Goal: Information Seeking & Learning: Learn about a topic

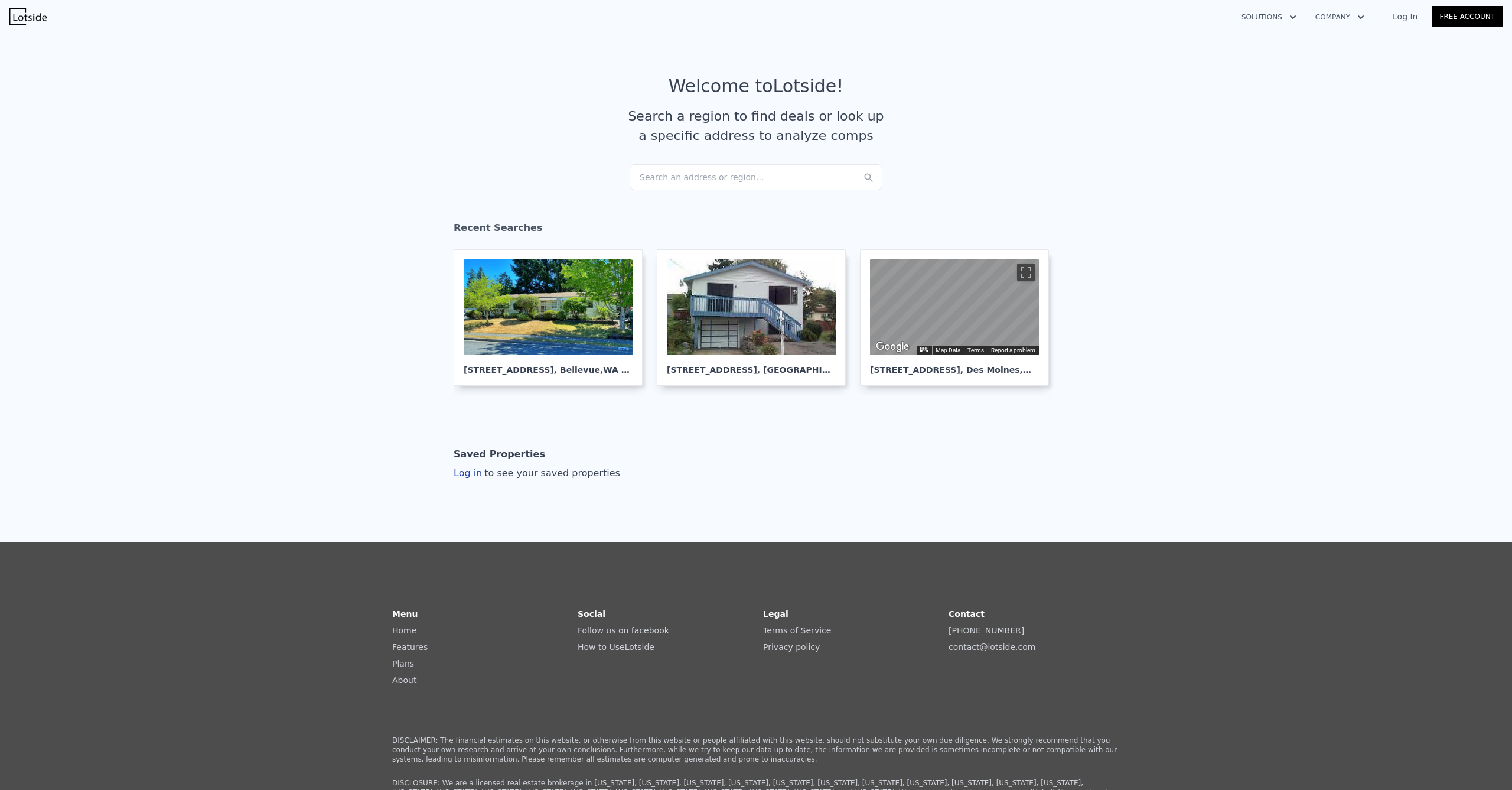
click at [668, 178] on div "Search an address or region..." at bounding box center [756, 177] width 253 height 26
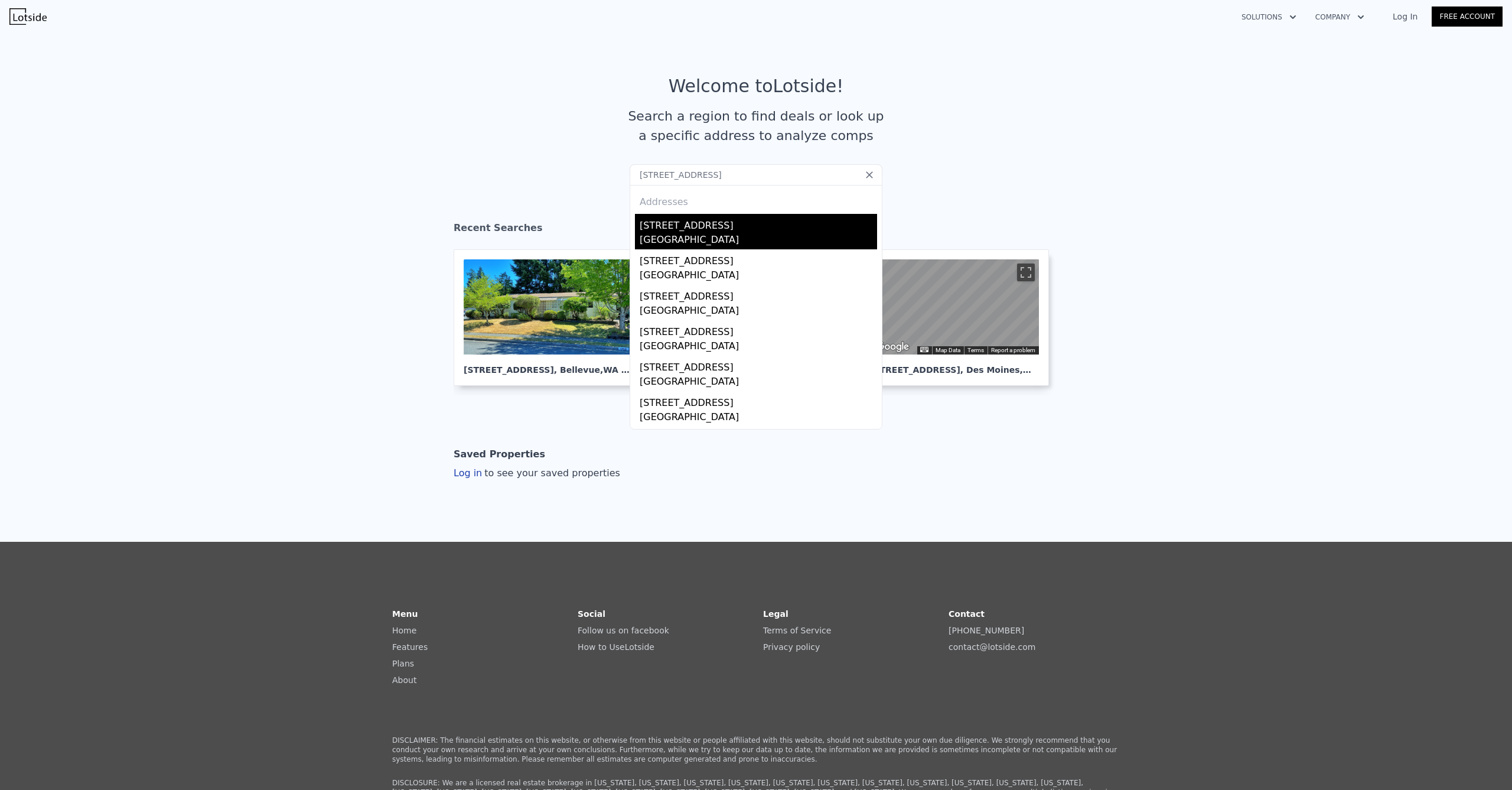
type input "[STREET_ADDRESS]"
click at [689, 223] on div "[STREET_ADDRESS]" at bounding box center [758, 223] width 238 height 19
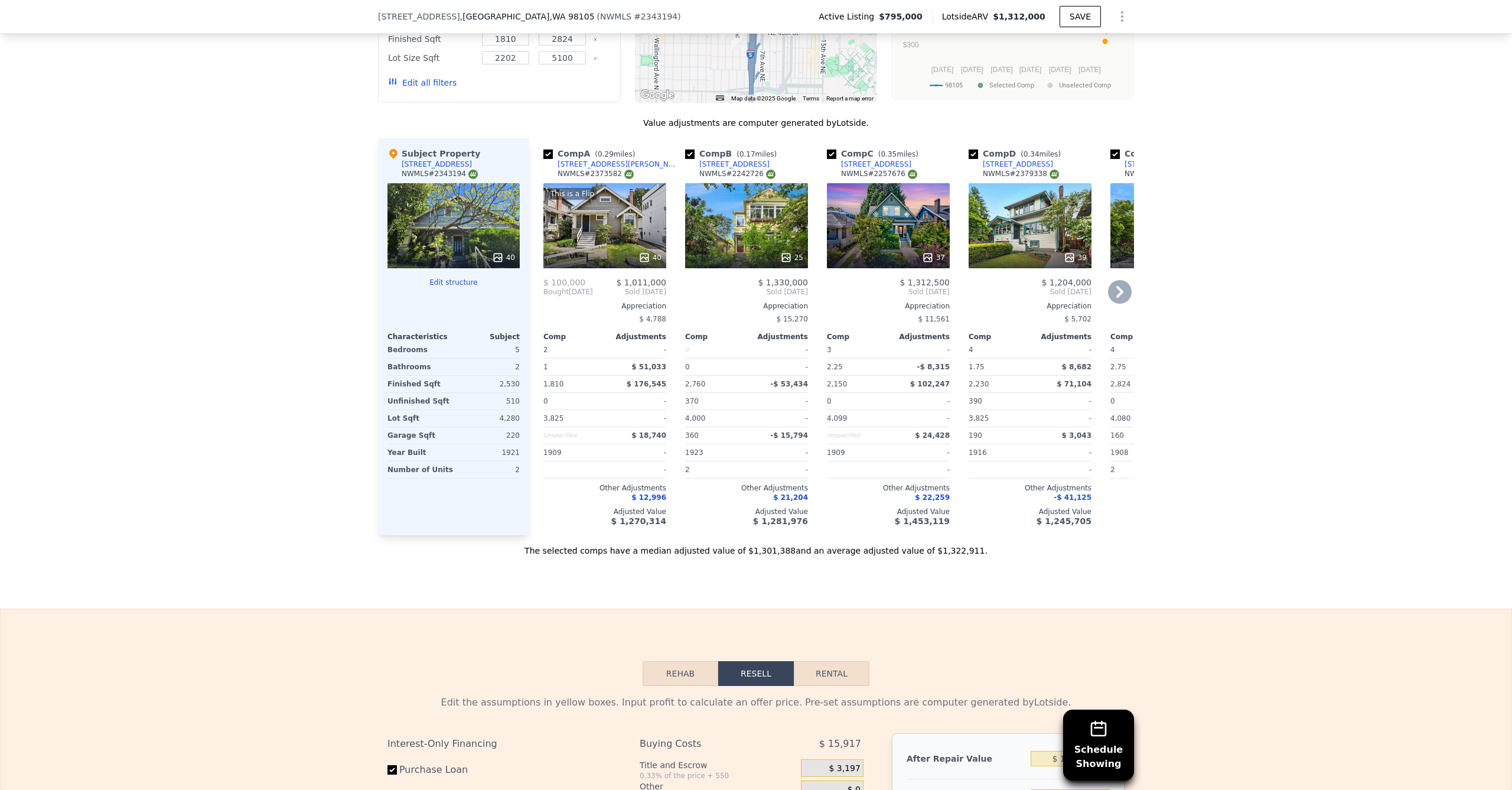
scroll to position [1602, 0]
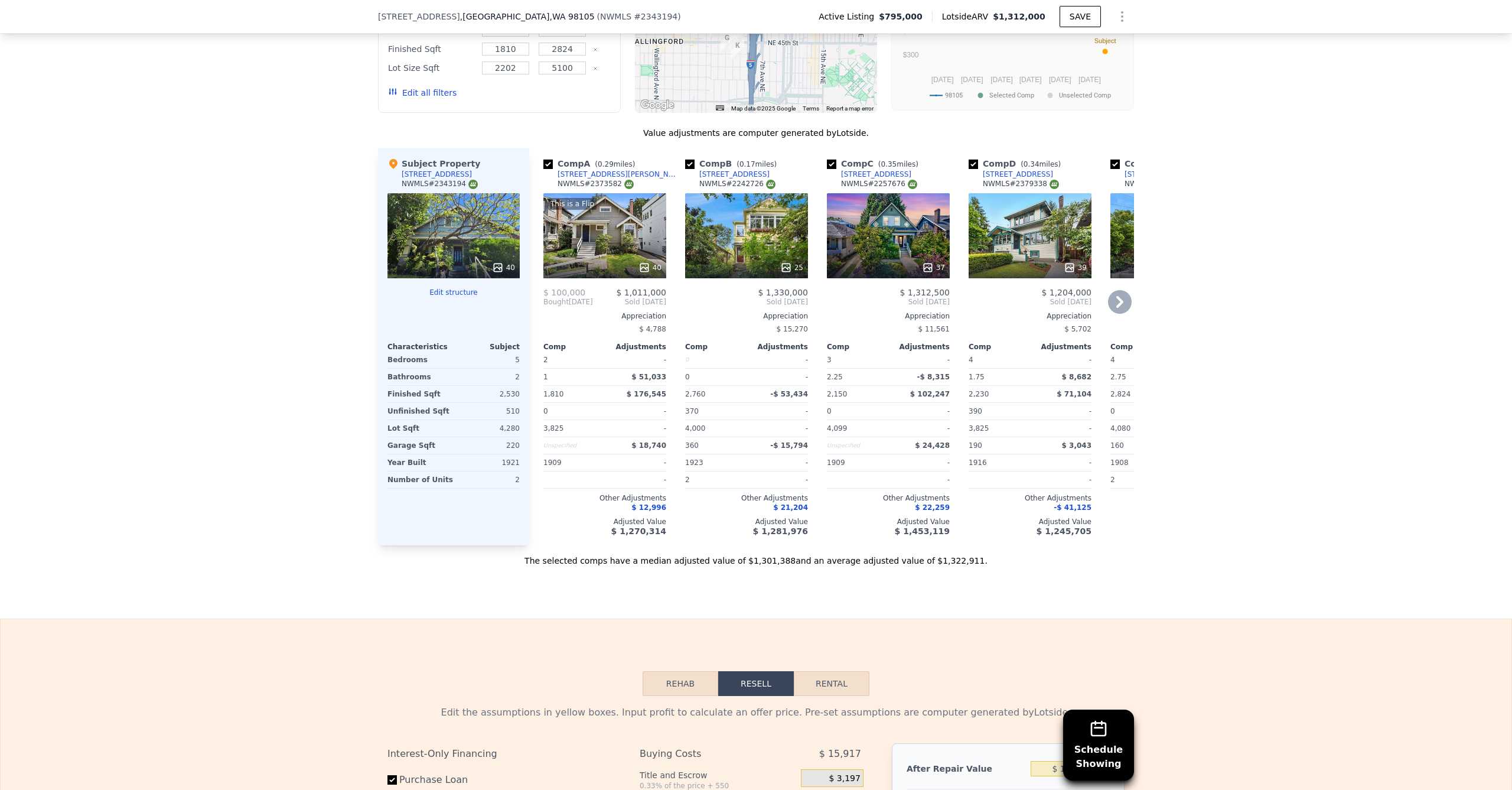
click at [755, 228] on div "25" at bounding box center [746, 236] width 123 height 85
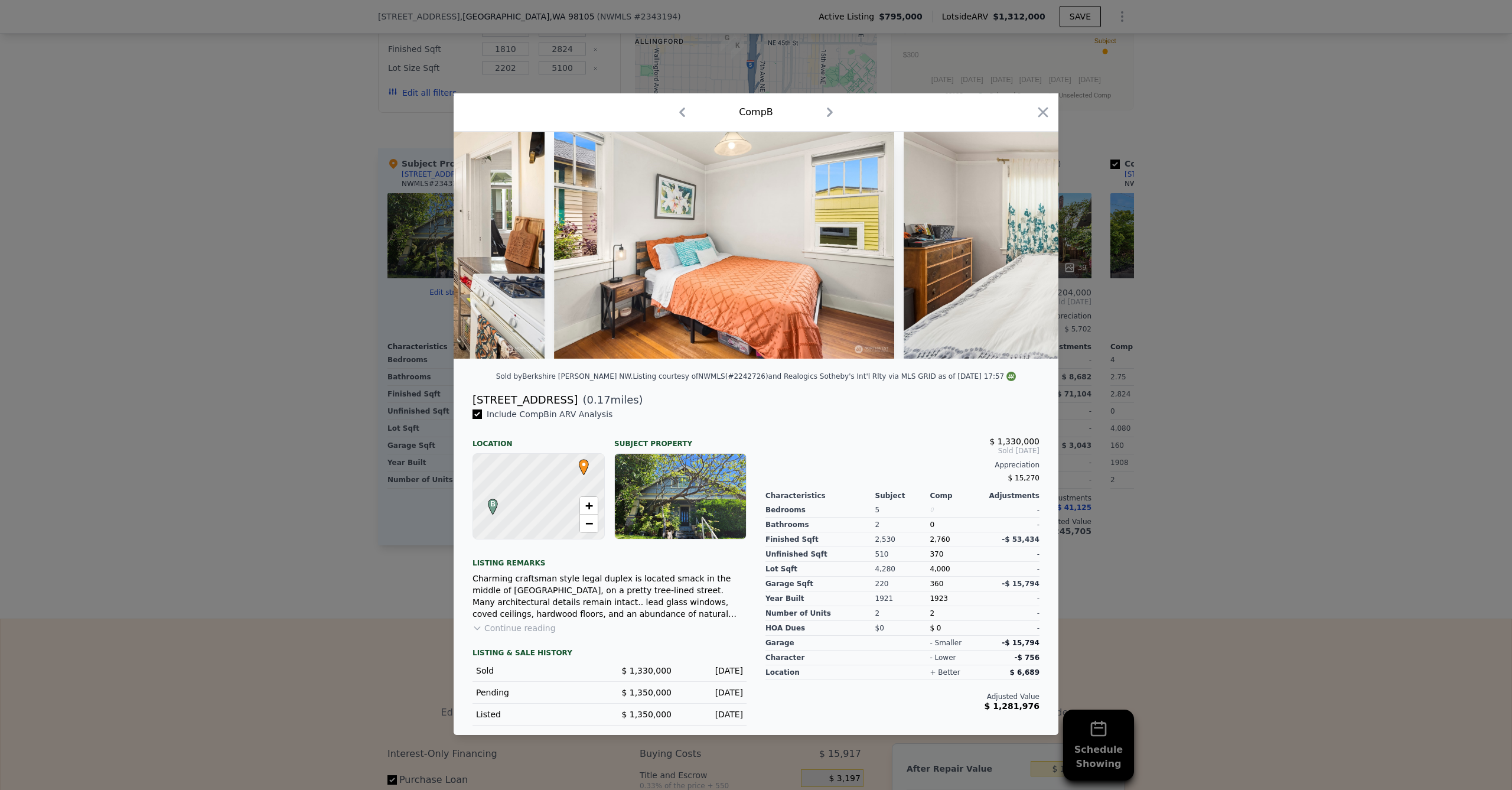
scroll to position [0, 5517]
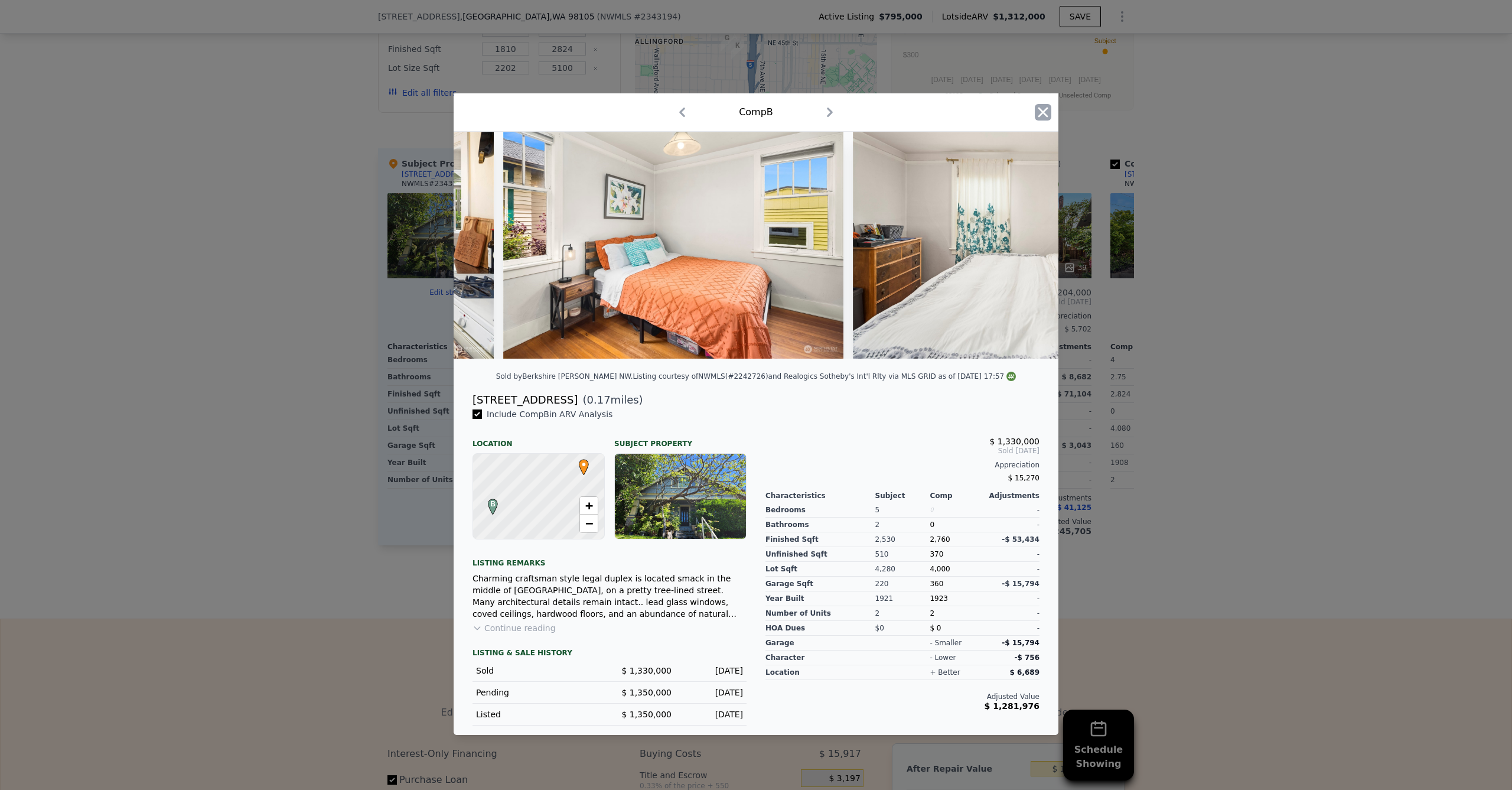
click at [1045, 113] on icon "button" at bounding box center [1043, 112] width 17 height 17
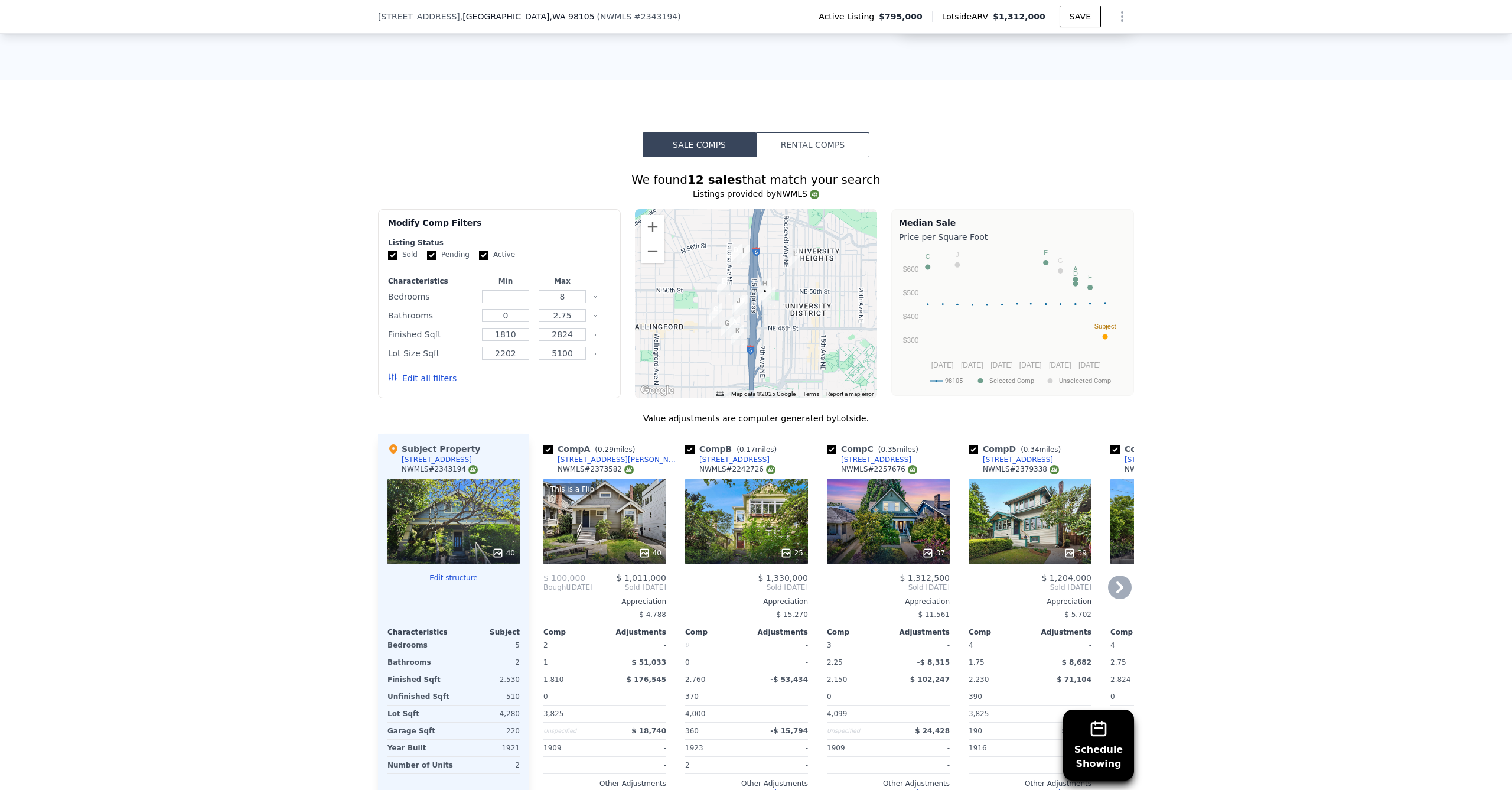
scroll to position [1529, 0]
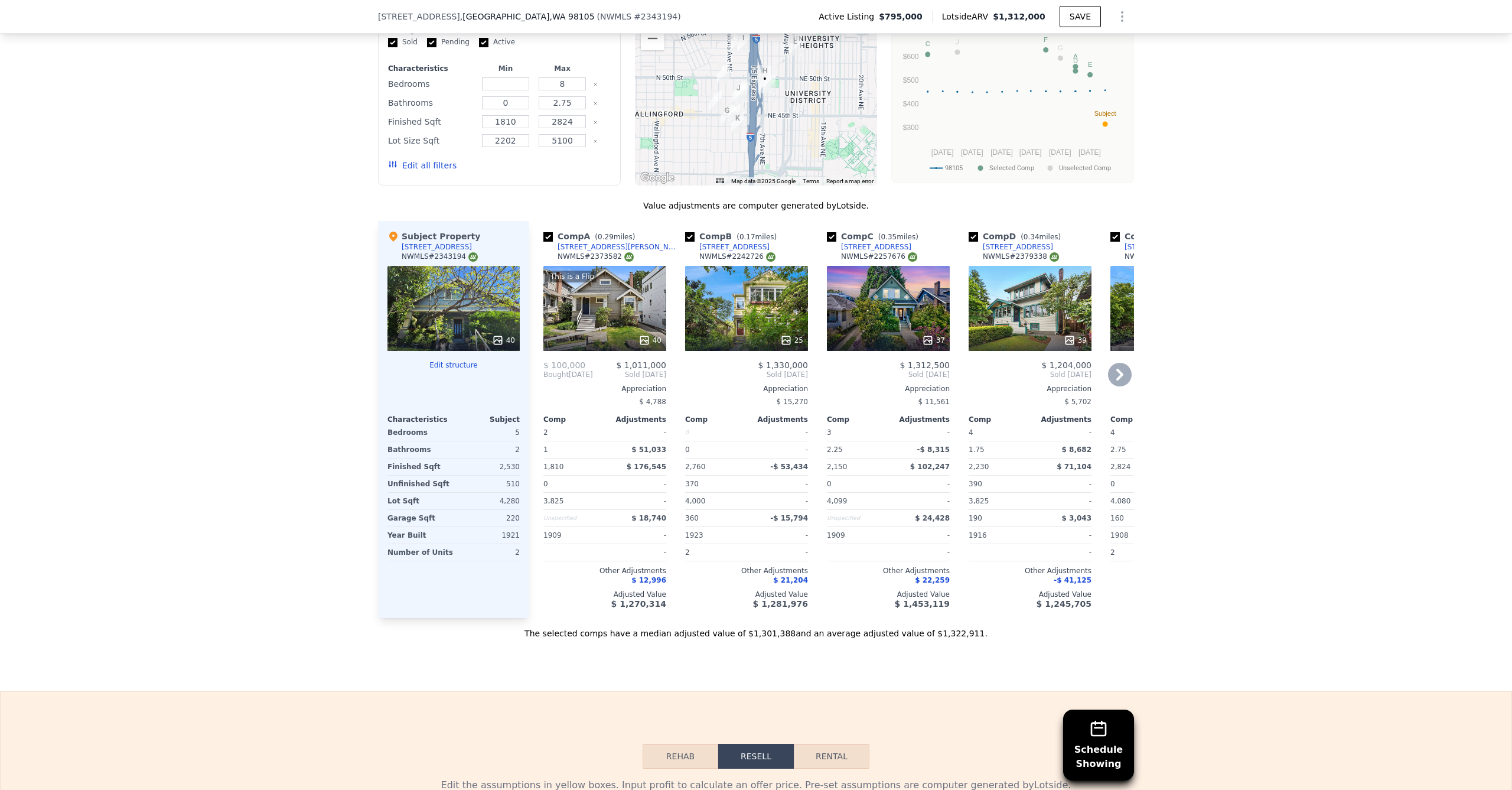
click at [1123, 365] on icon at bounding box center [1120, 375] width 24 height 24
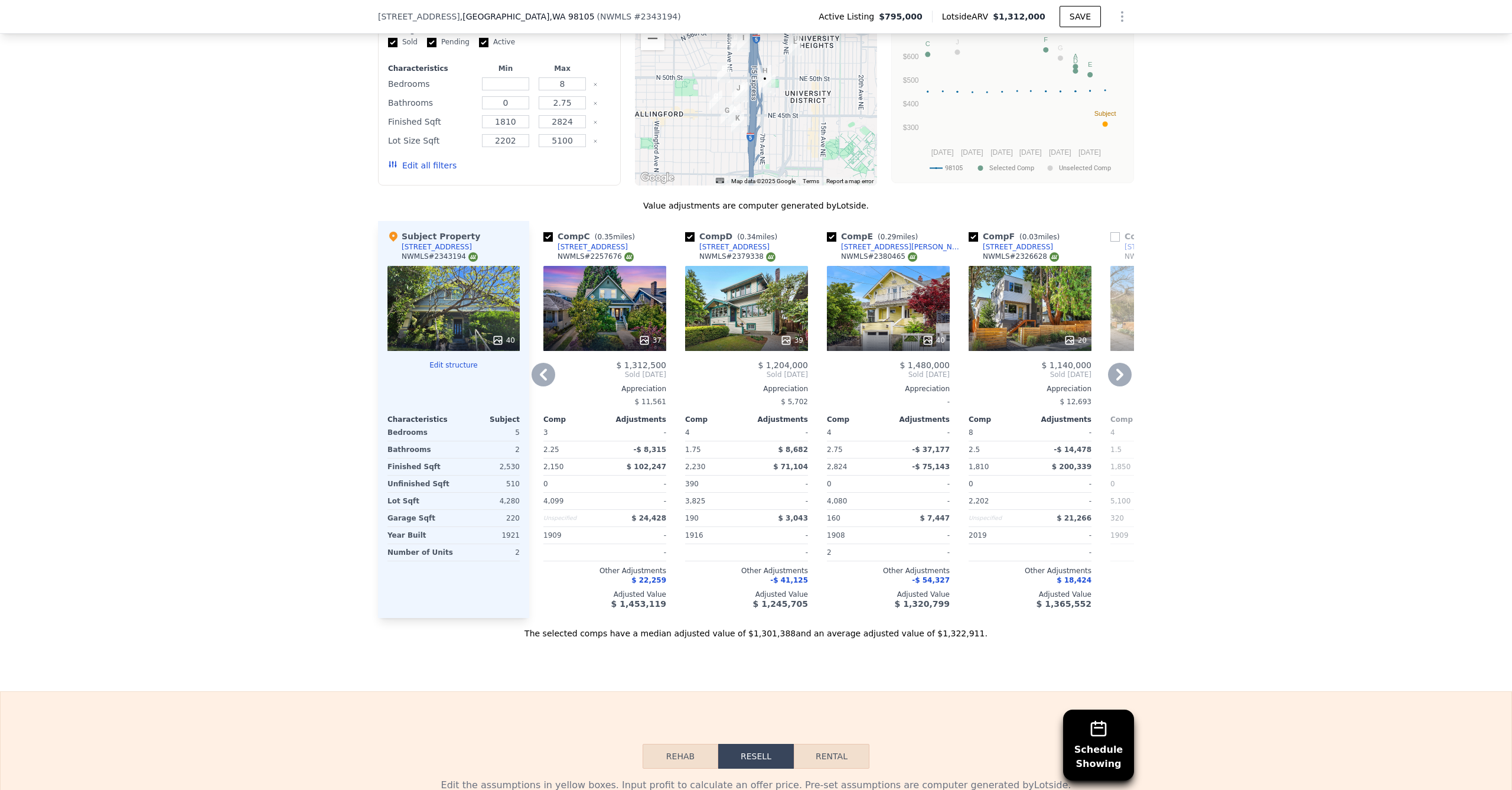
click at [1115, 372] on icon at bounding box center [1120, 375] width 24 height 24
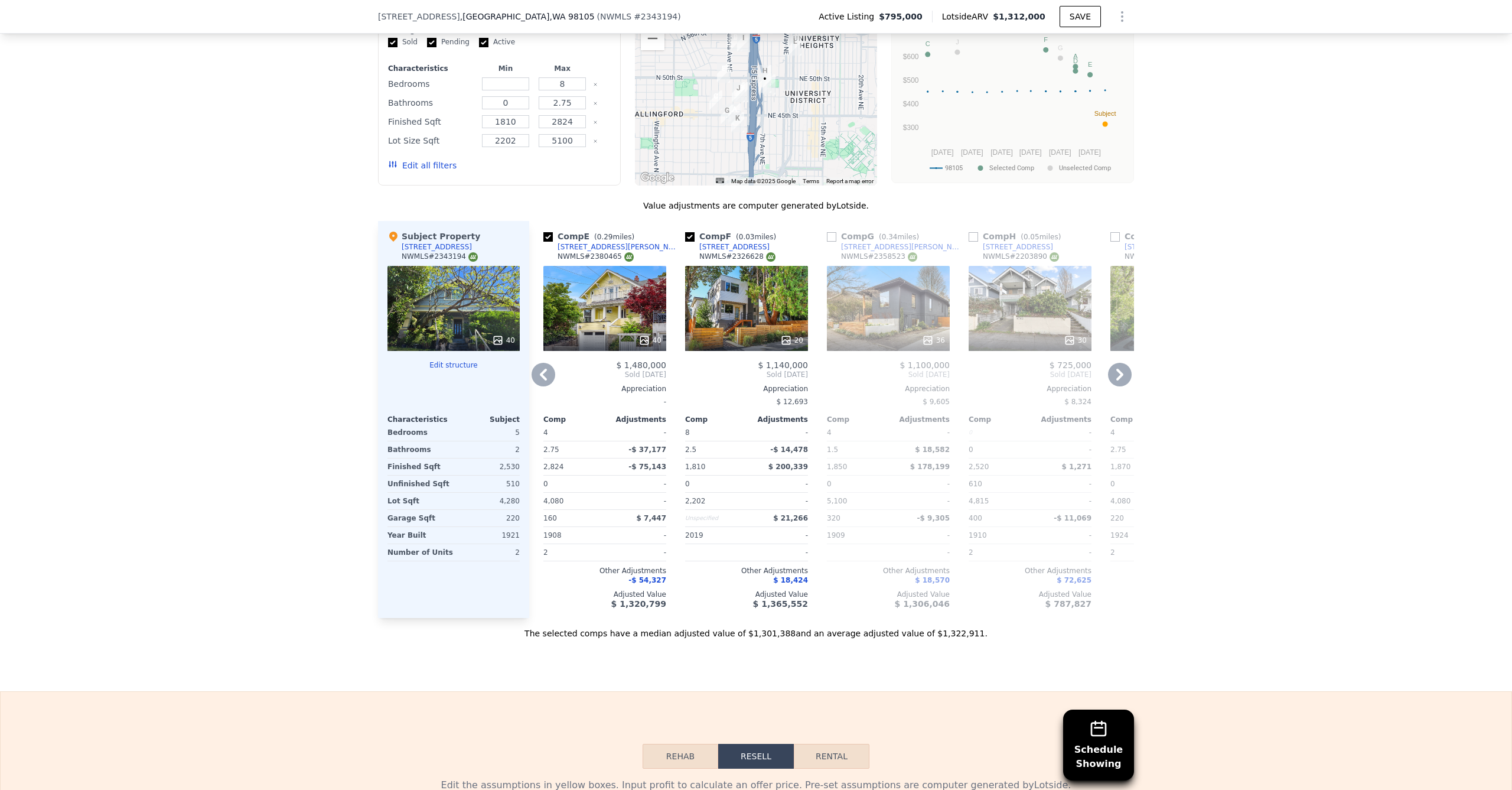
scroll to position [1330, 0]
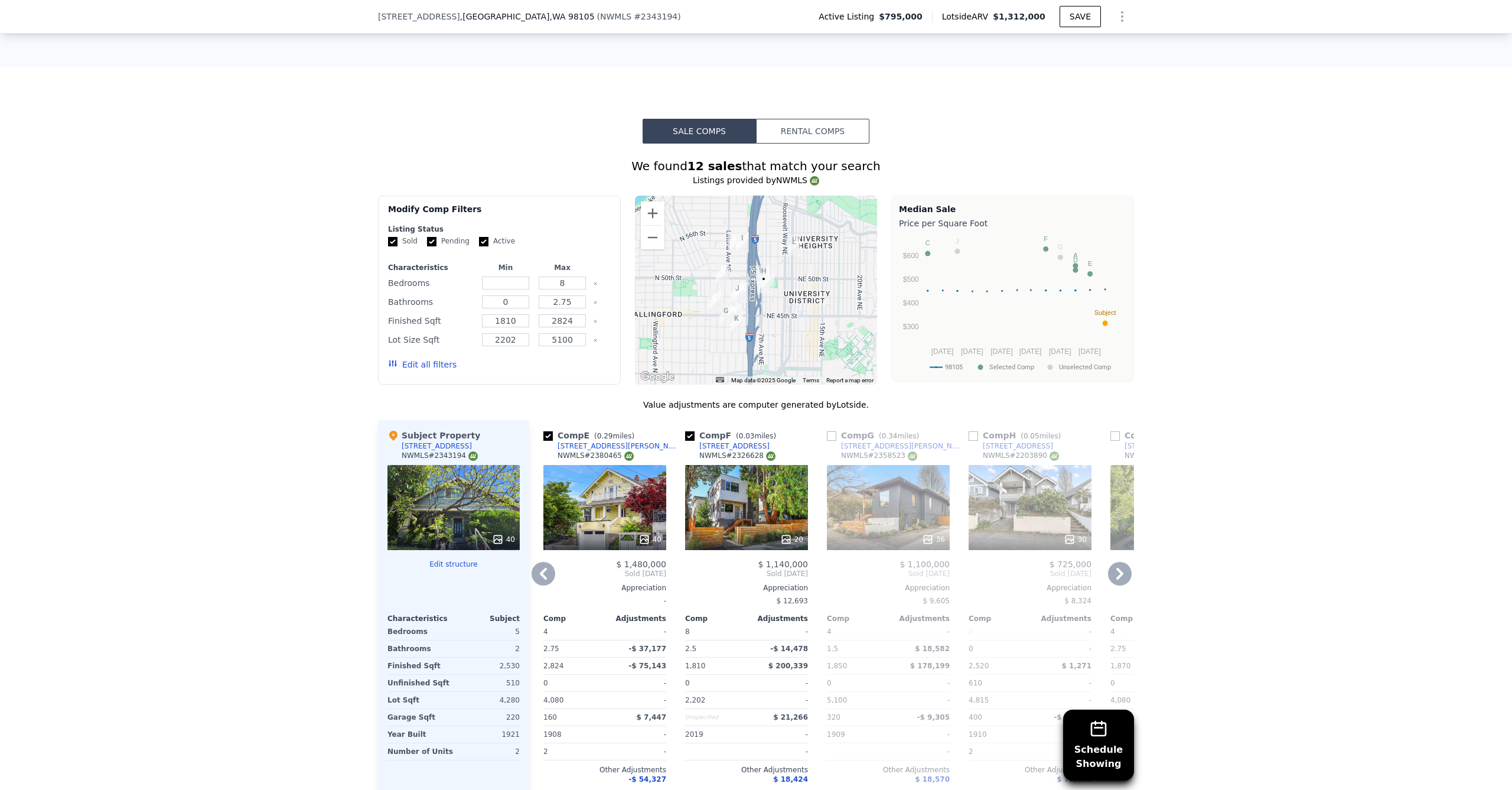
drag, startPoint x: 779, startPoint y: 295, endPoint x: 764, endPoint y: 316, distance: 25.8
click at [767, 316] on div at bounding box center [756, 290] width 243 height 189
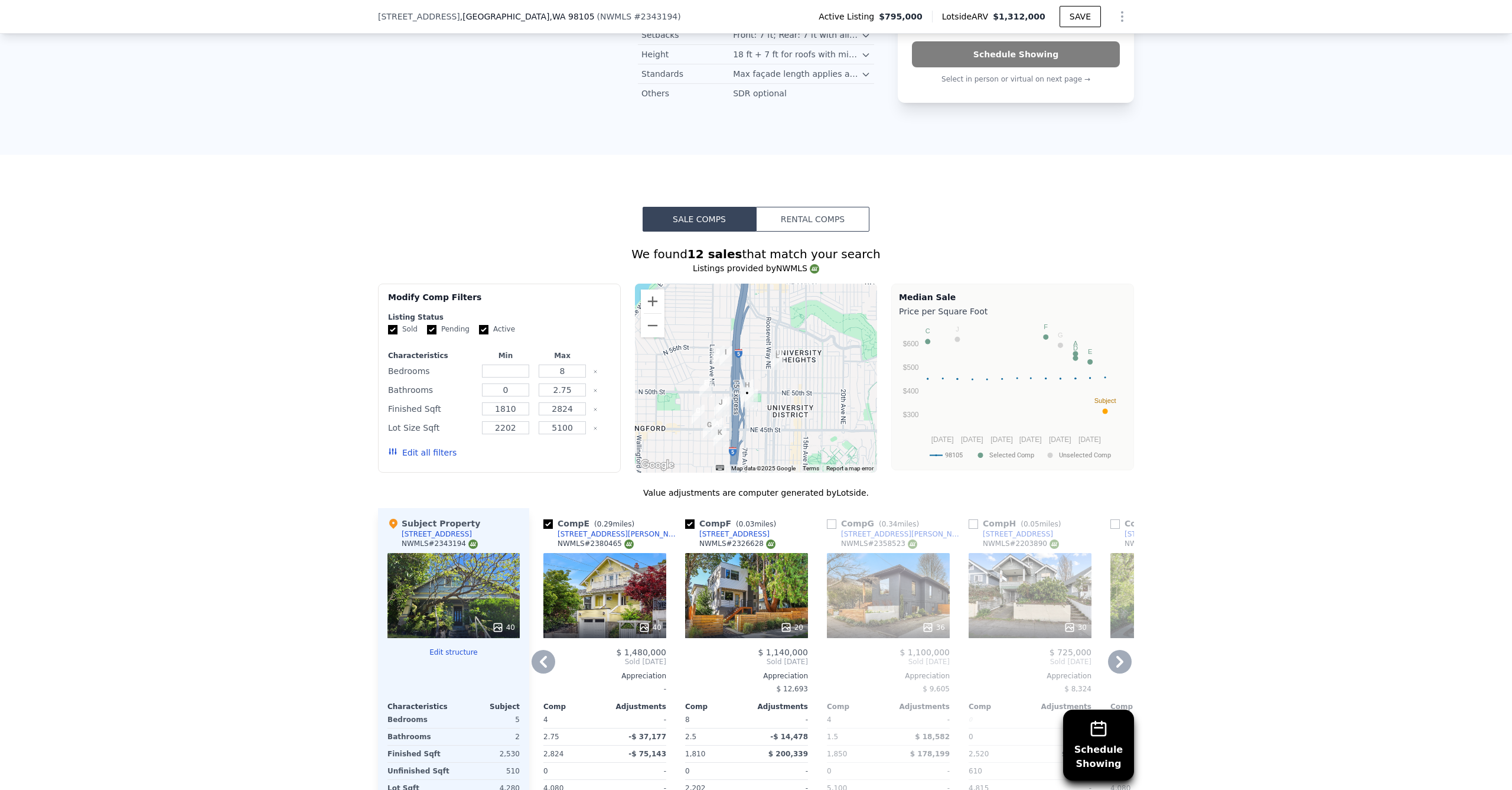
scroll to position [1260, 0]
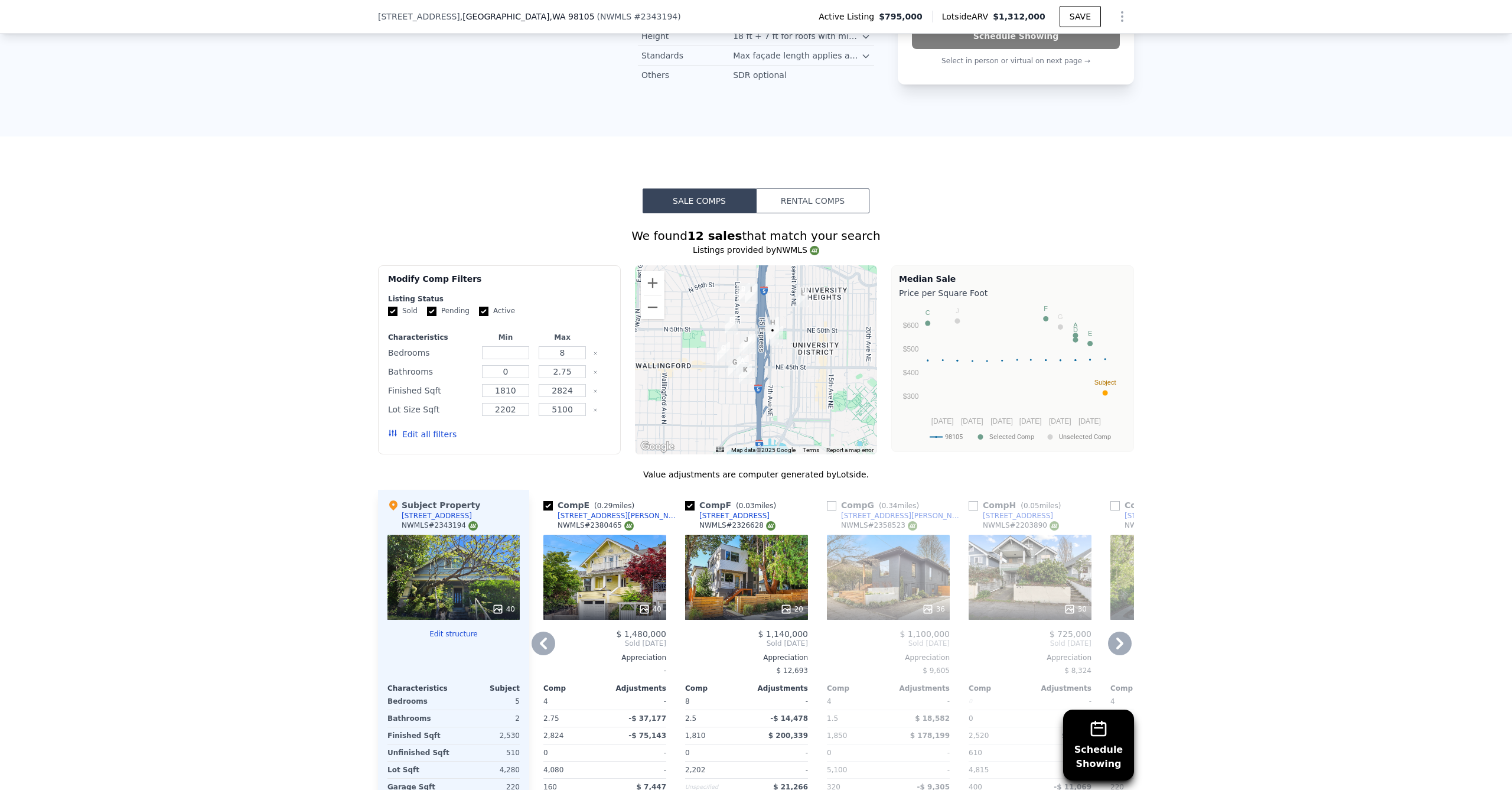
drag, startPoint x: 792, startPoint y: 326, endPoint x: 795, endPoint y: 317, distance: 9.5
click at [801, 315] on div at bounding box center [756, 360] width 243 height 189
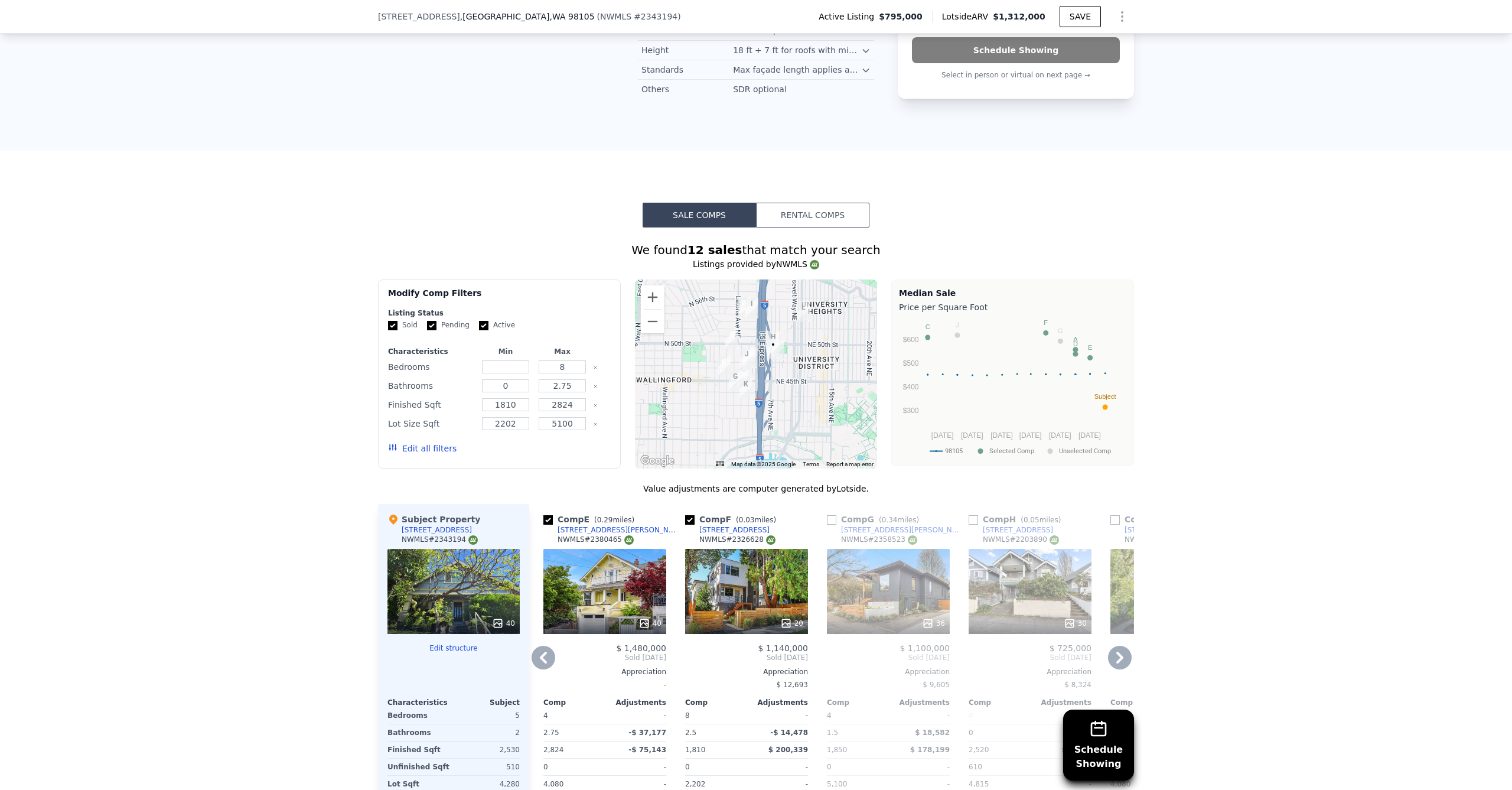
click at [775, 347] on img "4716 7th Ave NE" at bounding box center [773, 348] width 13 height 20
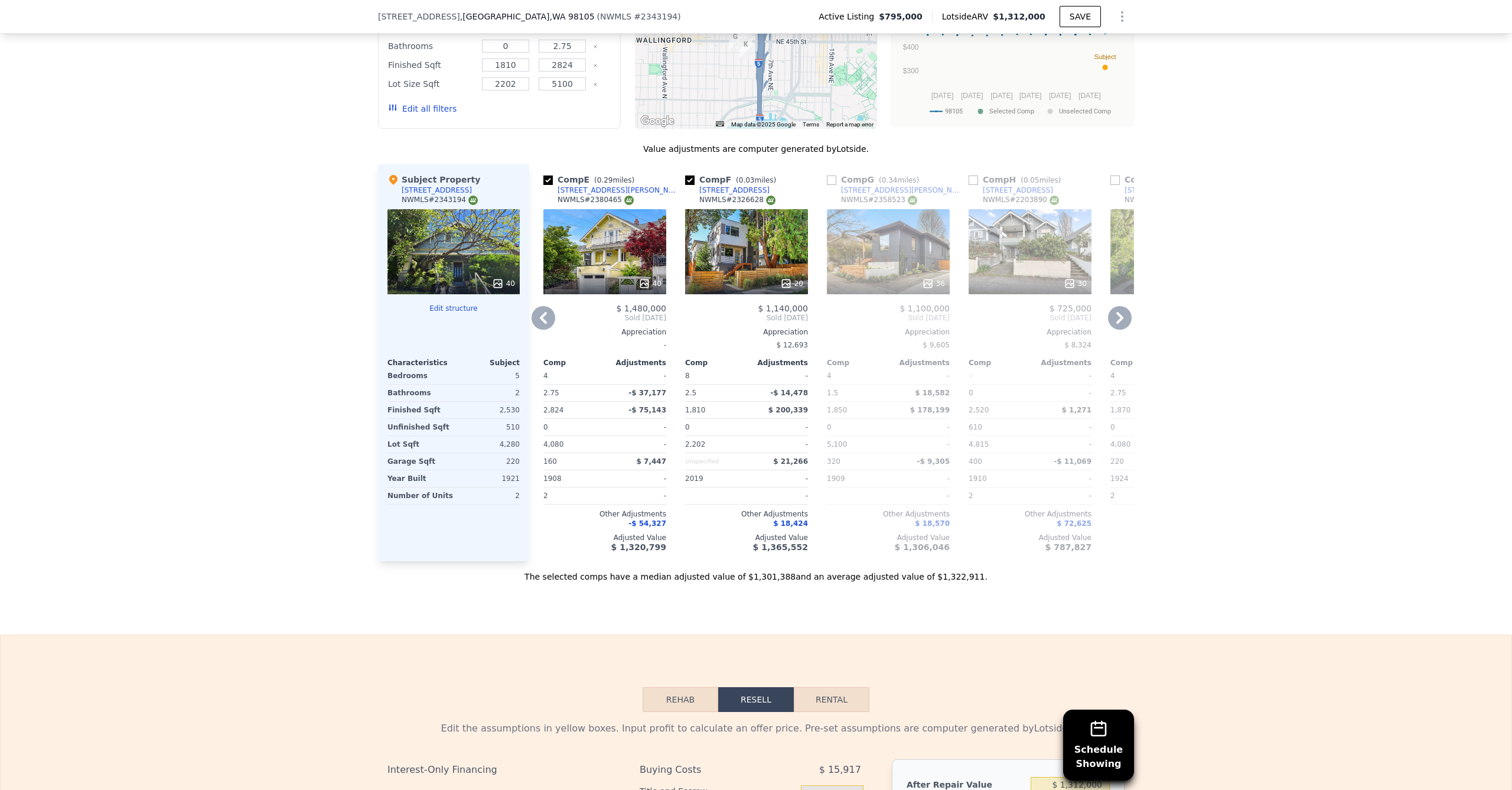
click at [533, 320] on icon at bounding box center [543, 317] width 24 height 24
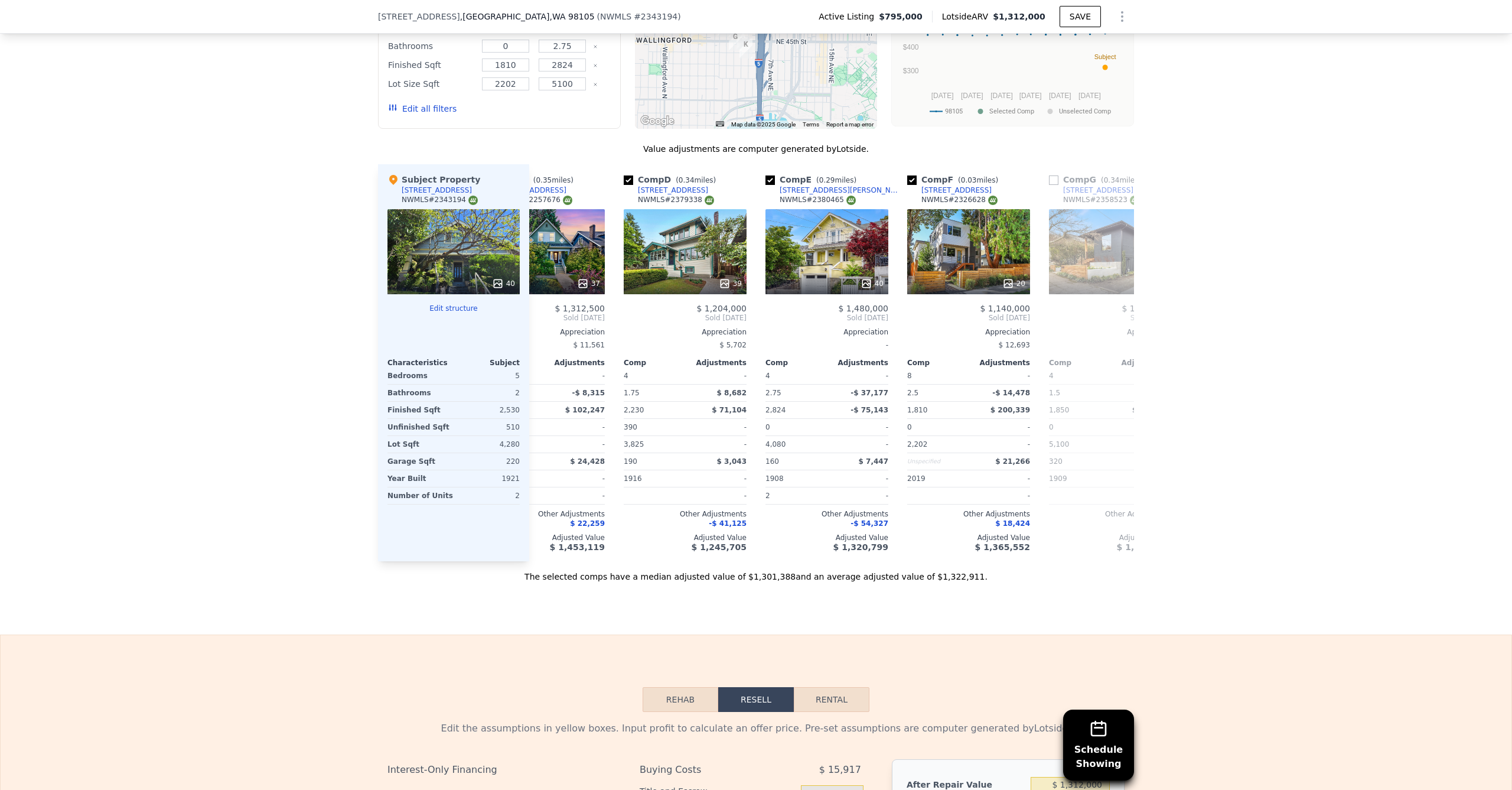
scroll to position [0, 284]
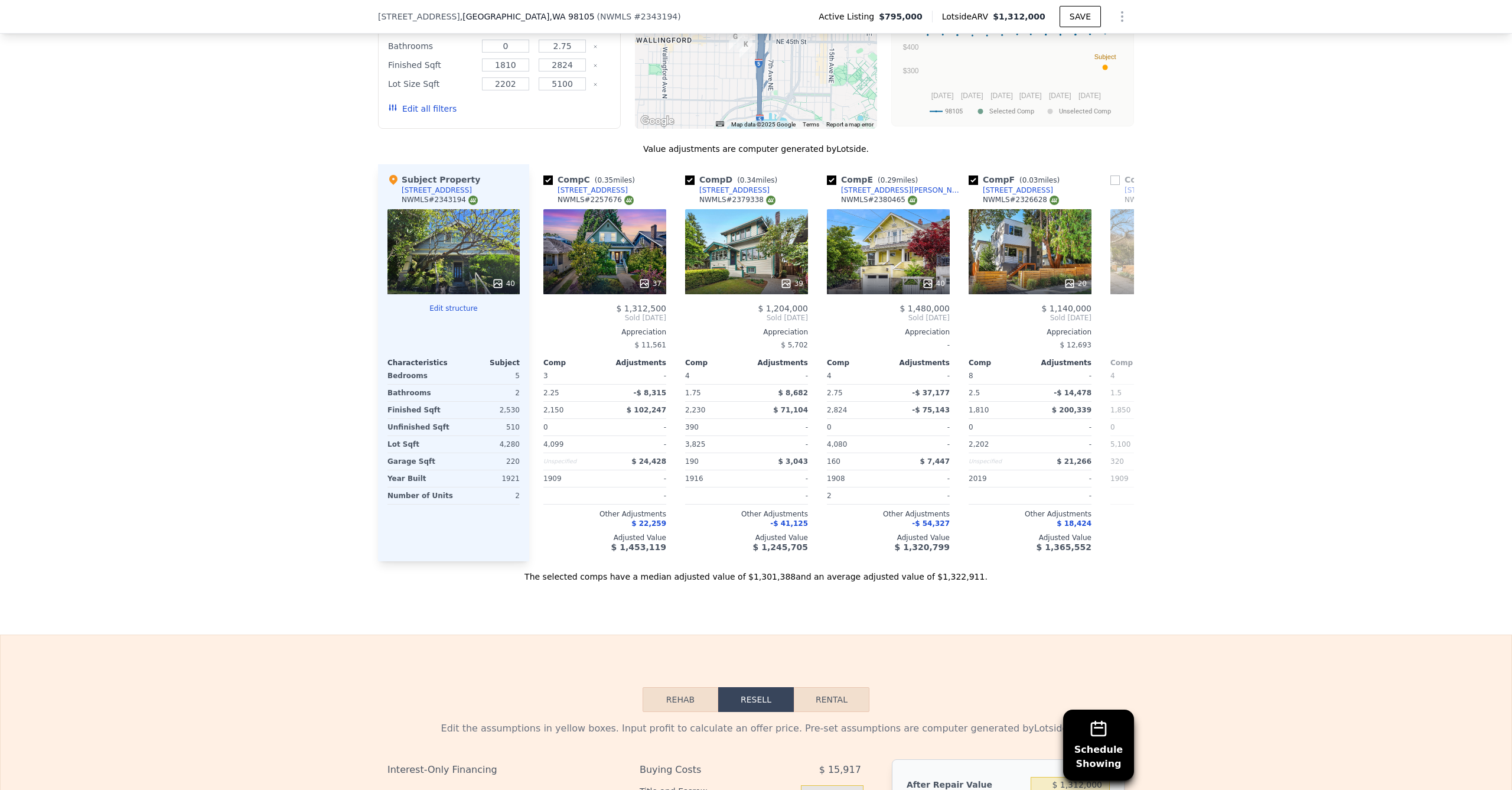
click at [539, 319] on div "Comp C ( 0.35 miles) [STREET_ADDRESS] # 2257676 37 $ 1,312,500 Sold [DATE] Appr…" at bounding box center [605, 362] width 132 height 397
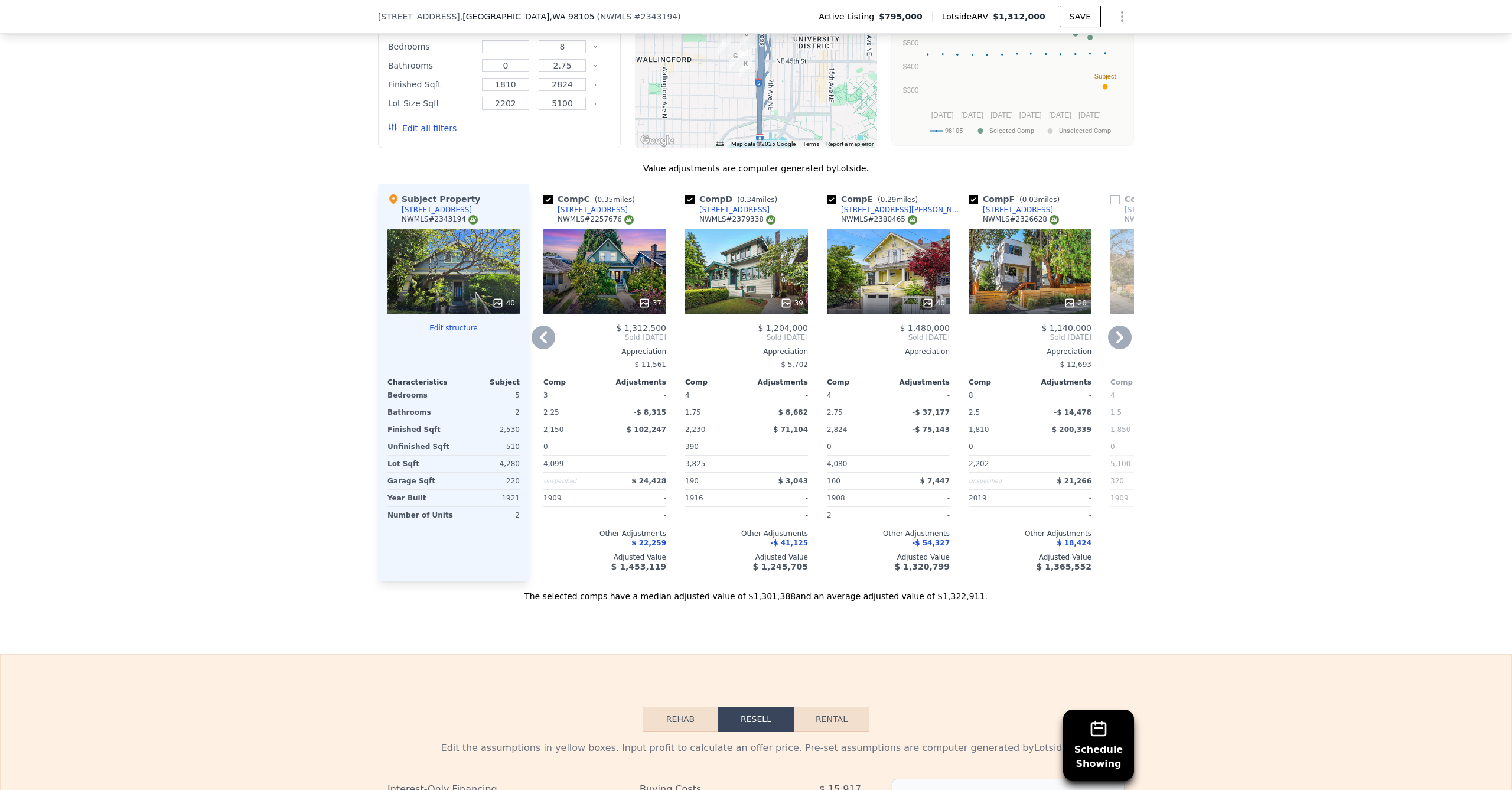
click at [534, 337] on icon at bounding box center [543, 338] width 24 height 24
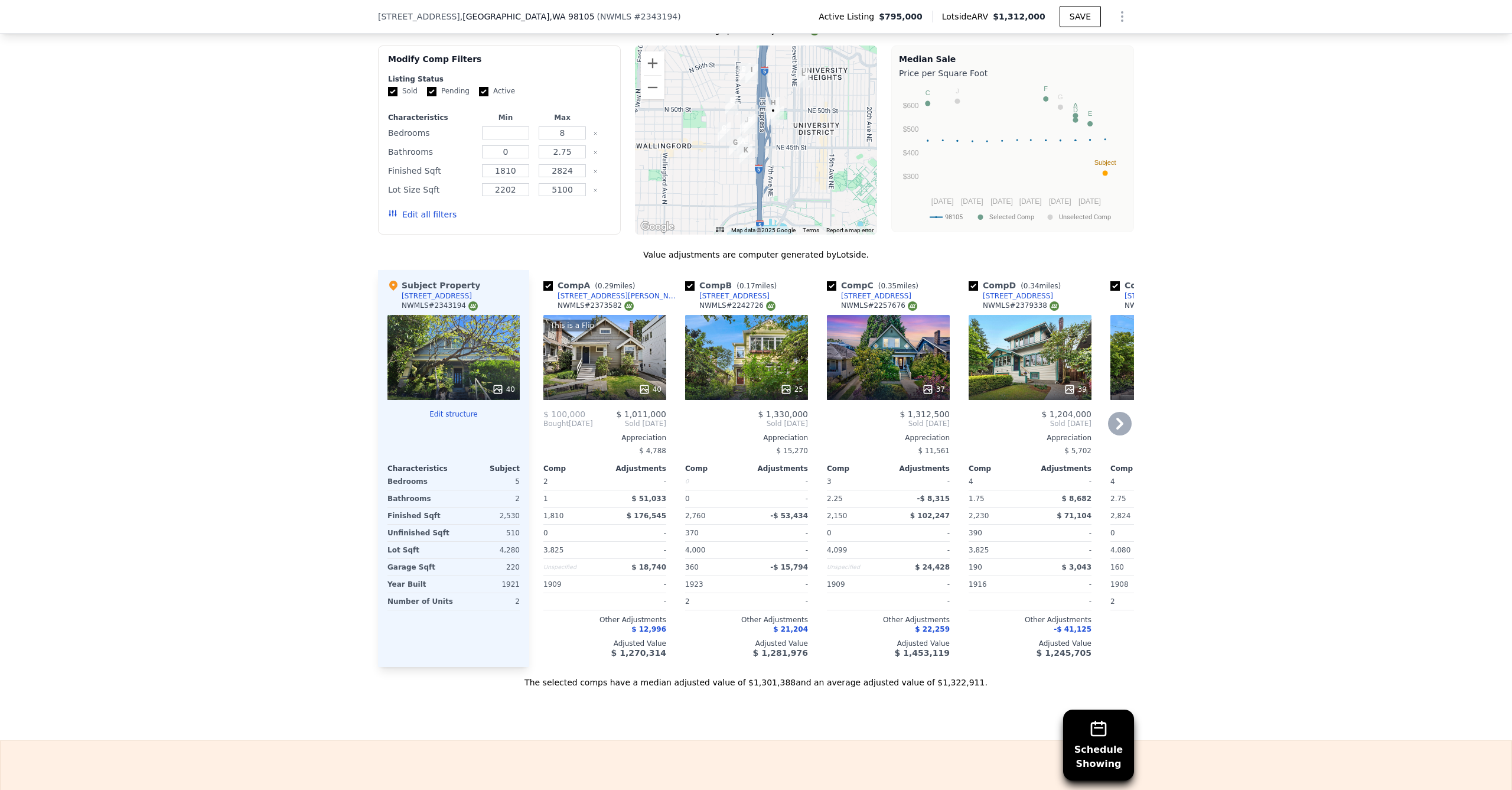
scroll to position [1434, 0]
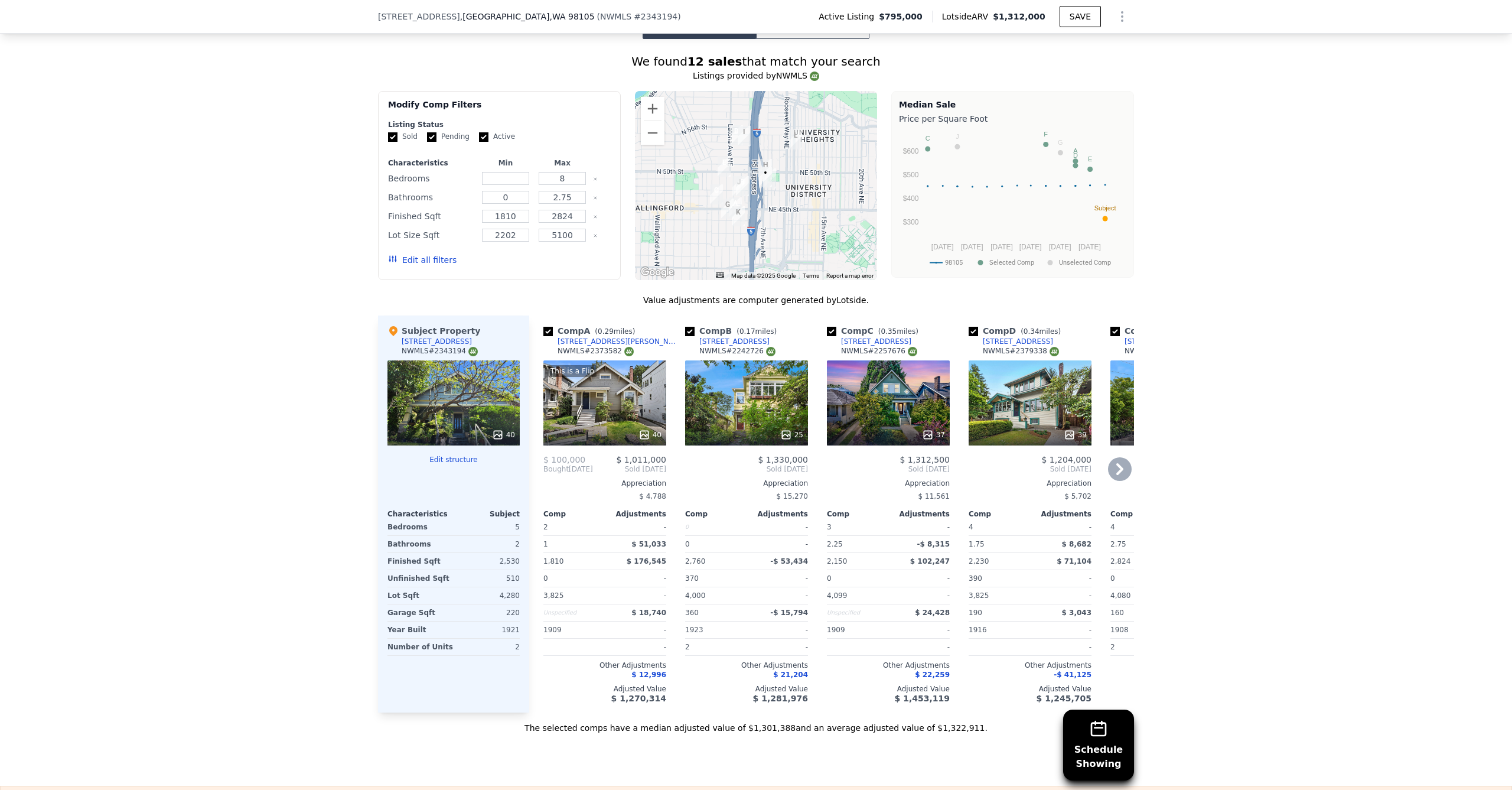
drag, startPoint x: 791, startPoint y: 174, endPoint x: 779, endPoint y: 187, distance: 17.7
click at [783, 192] on div at bounding box center [756, 186] width 243 height 189
click at [645, 108] on button "Zoom in" at bounding box center [653, 109] width 24 height 24
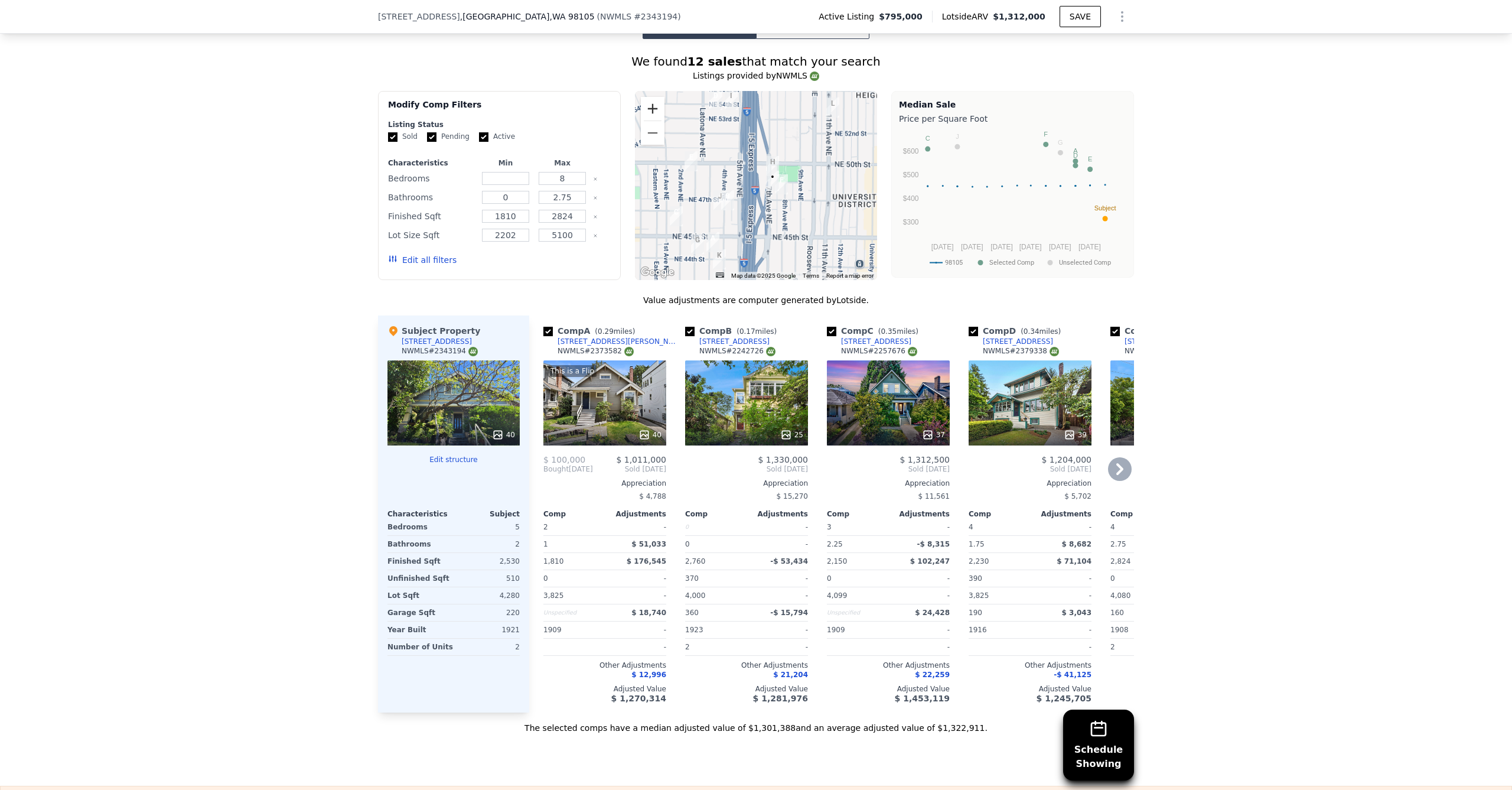
click at [646, 104] on button "Zoom in" at bounding box center [653, 109] width 24 height 24
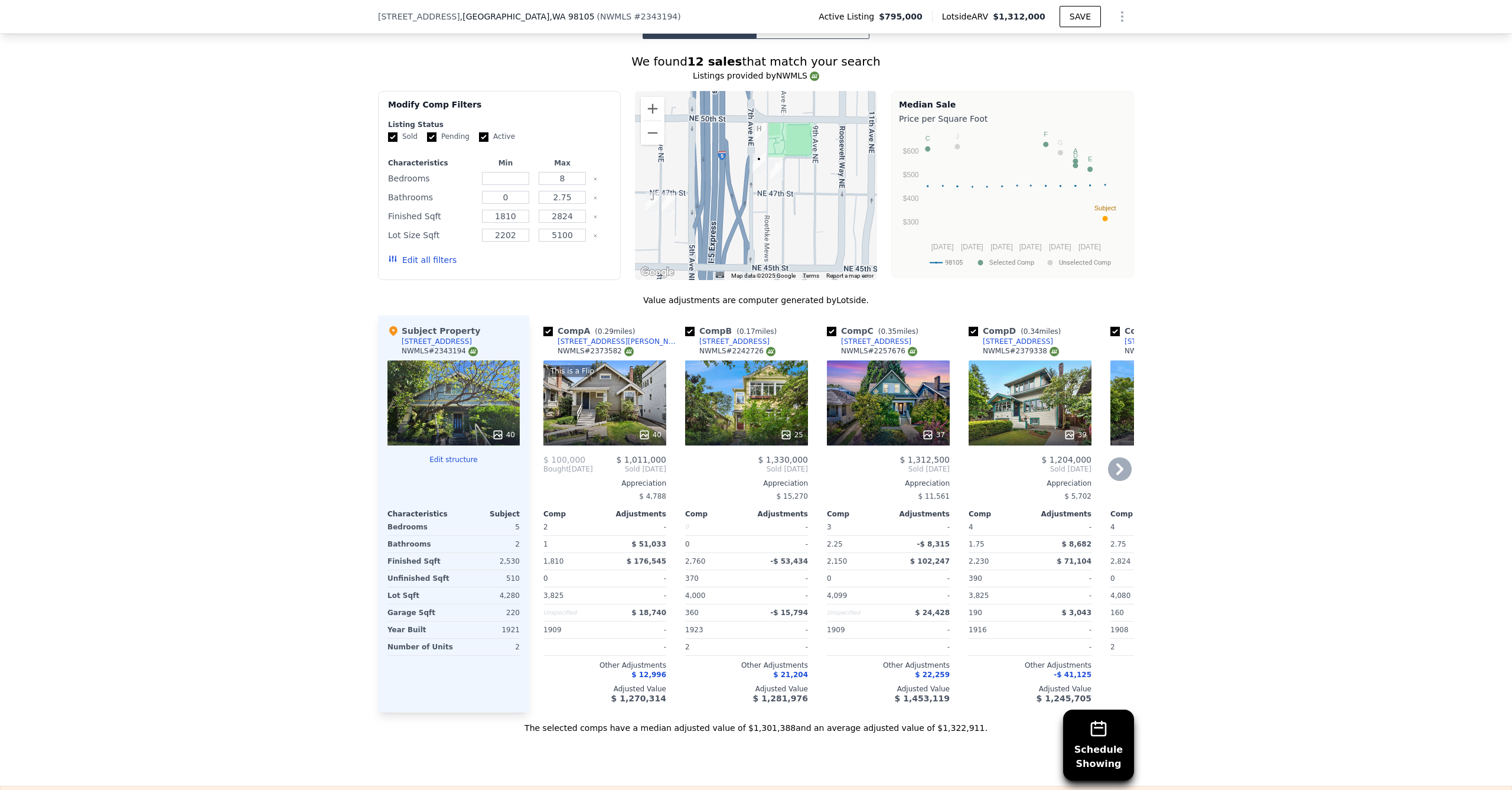
click at [815, 174] on div at bounding box center [756, 186] width 243 height 189
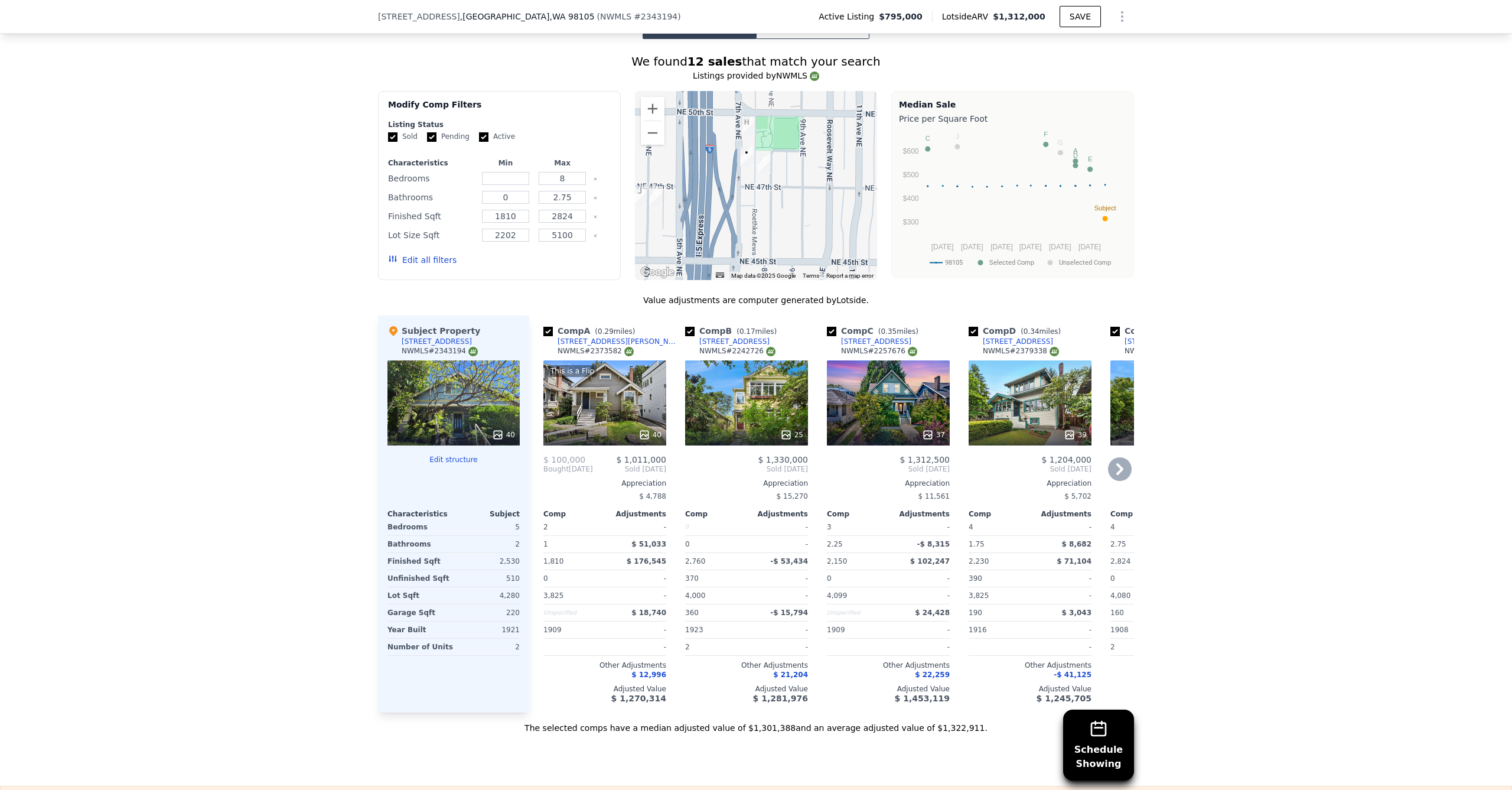
click at [1123, 468] on icon at bounding box center [1120, 469] width 24 height 24
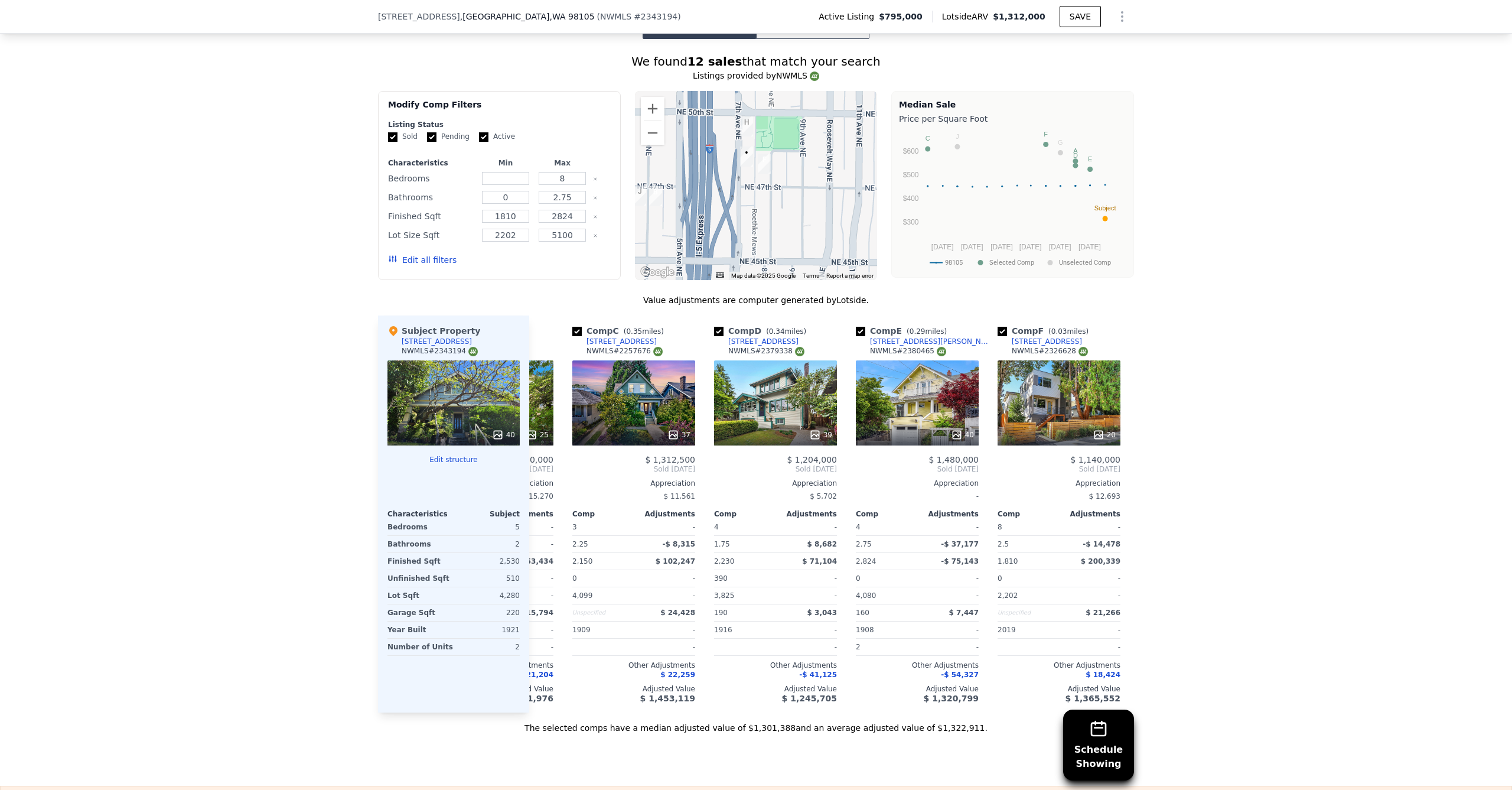
scroll to position [0, 284]
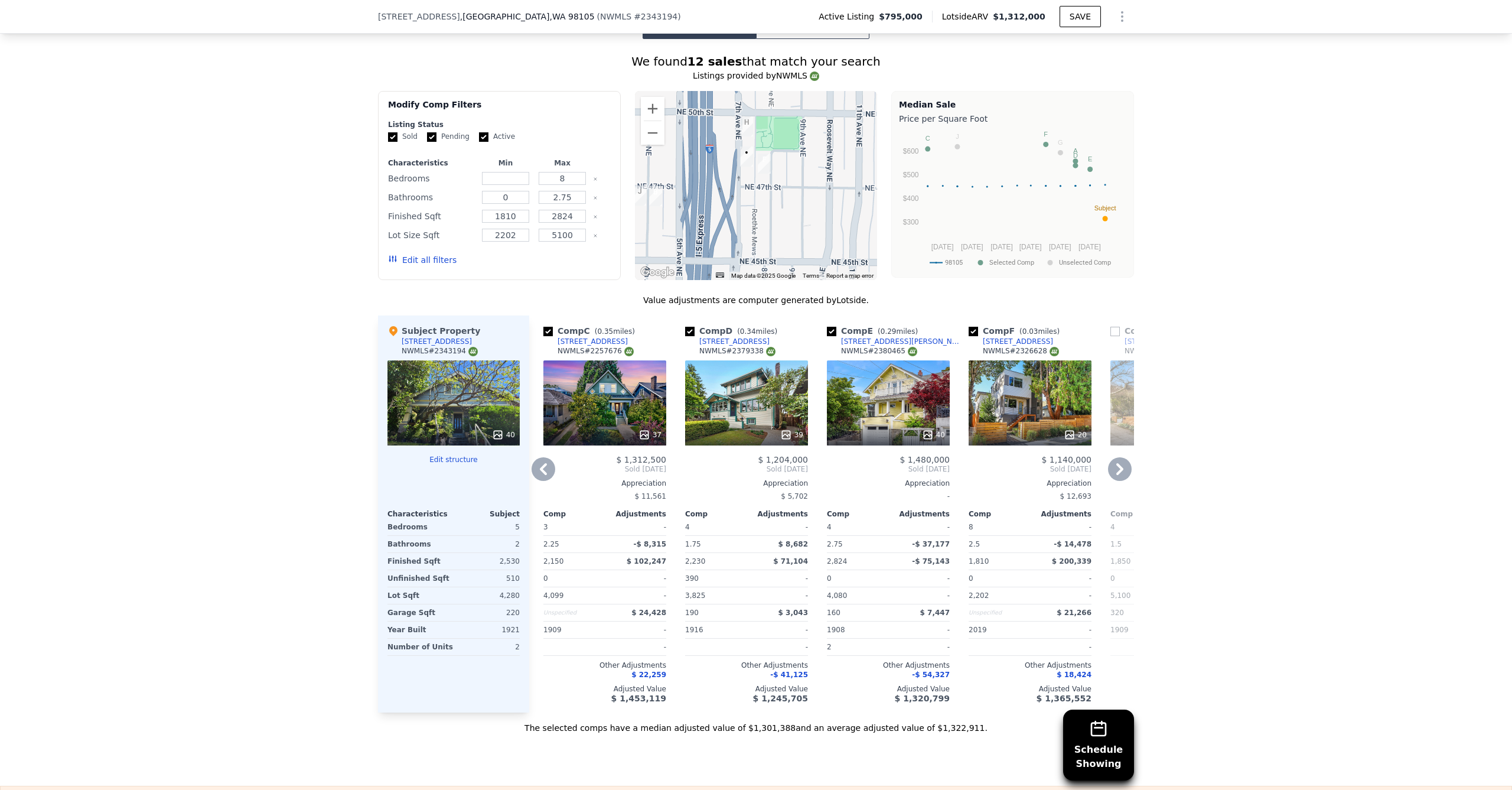
click at [1028, 421] on div "20" at bounding box center [1030, 403] width 123 height 85
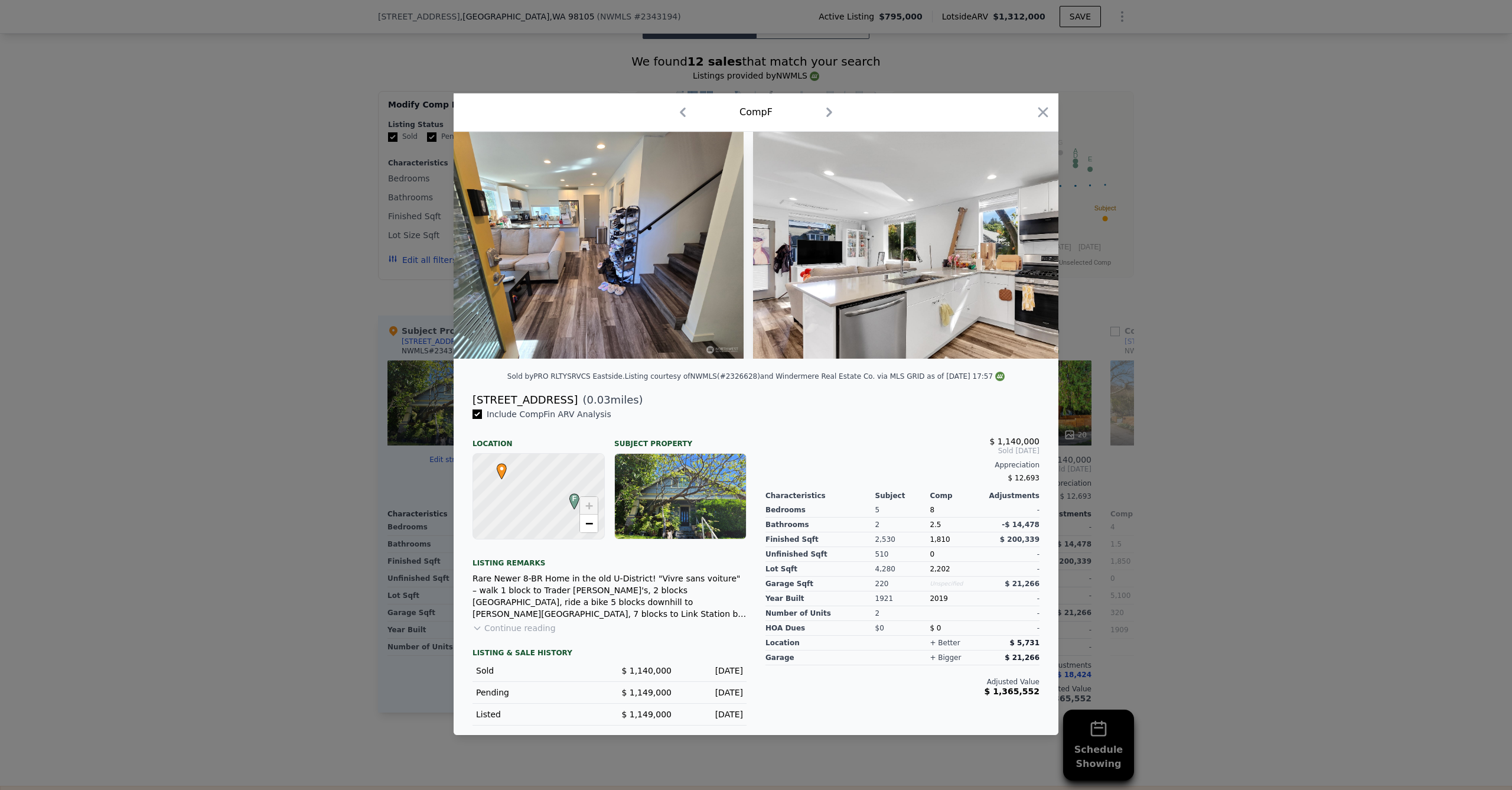
scroll to position [0, 281]
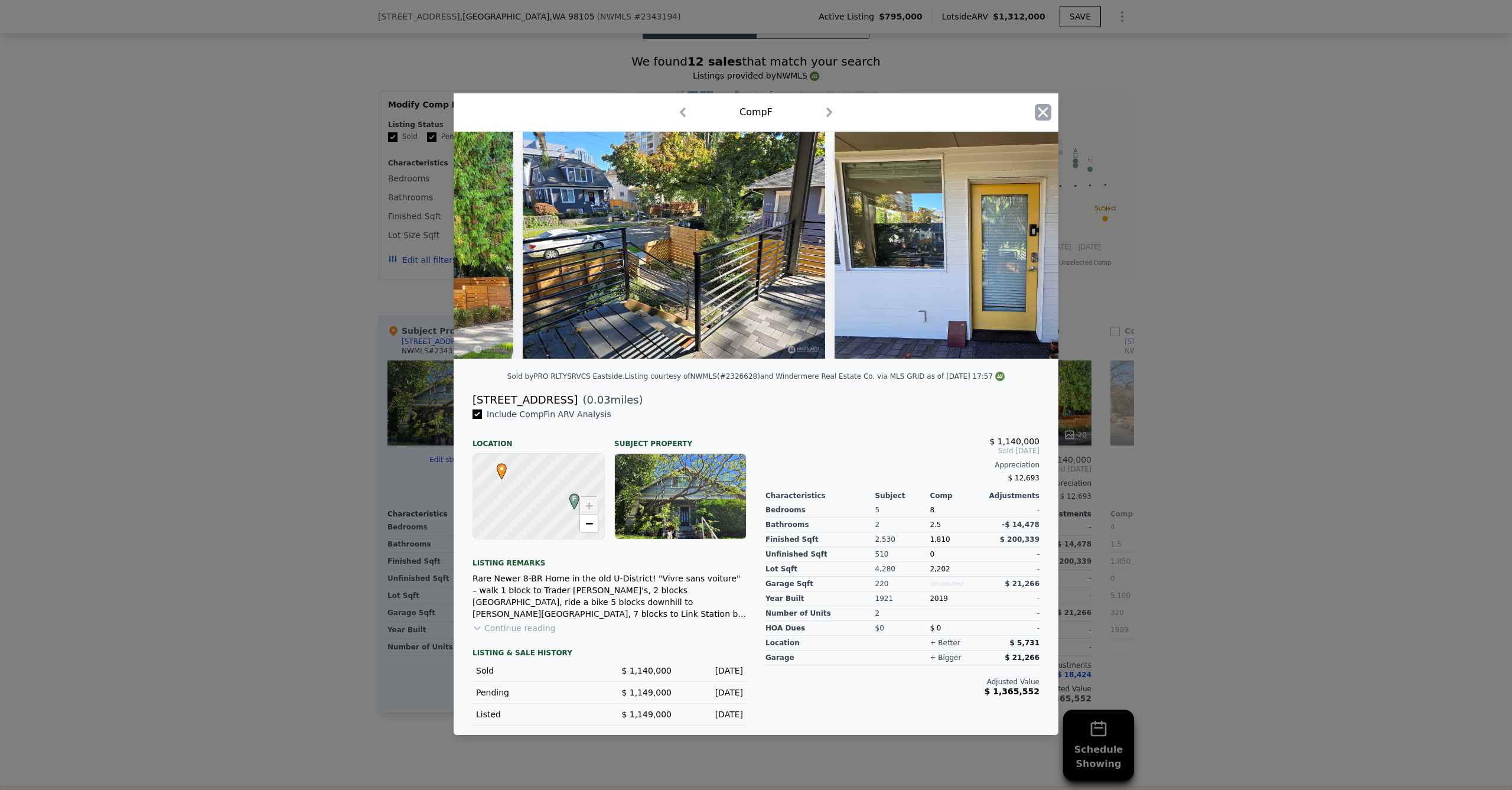
click at [1040, 110] on icon "button" at bounding box center [1043, 112] width 17 height 17
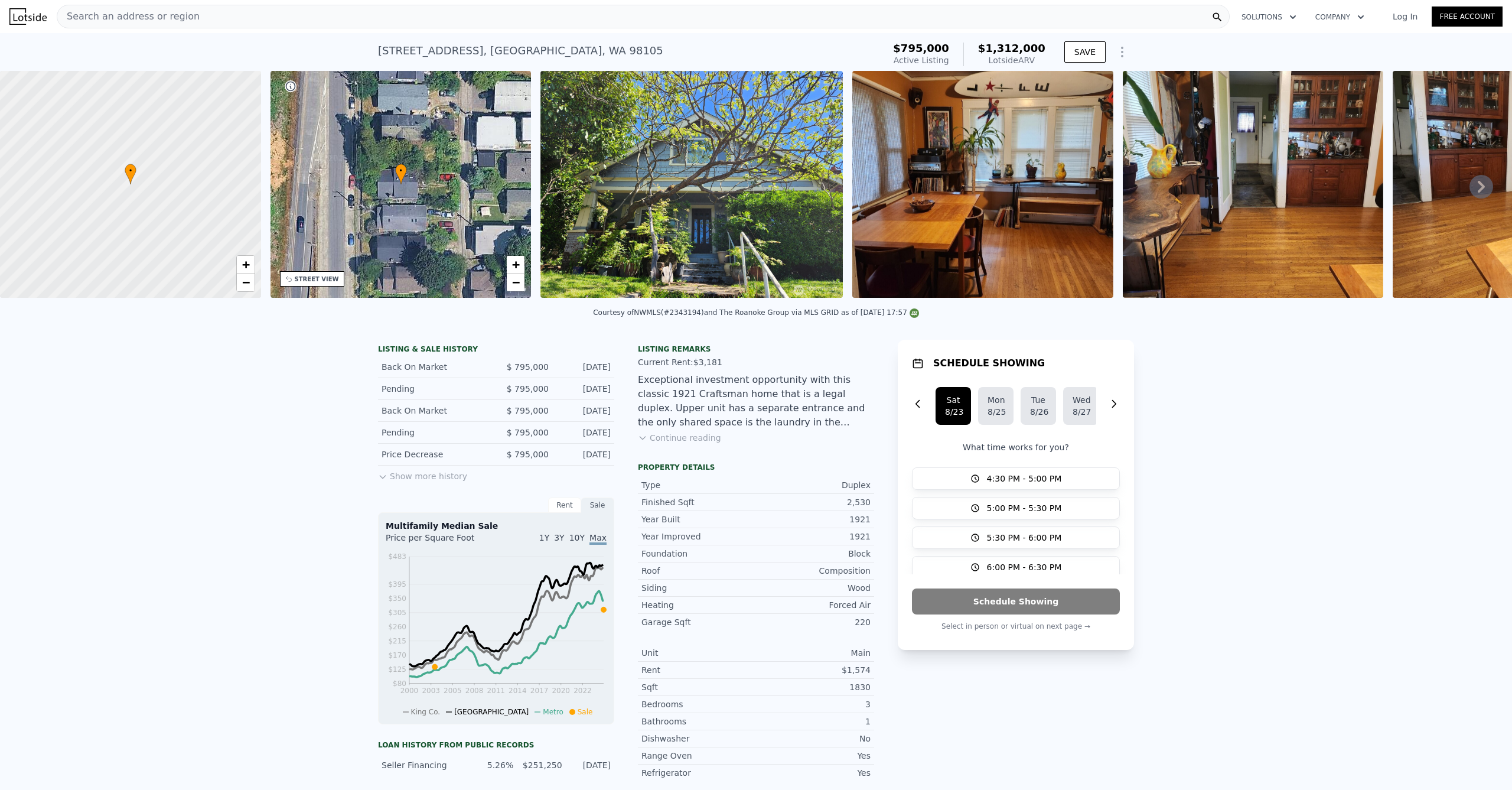
click at [254, 14] on div "Search an address or region" at bounding box center [643, 16] width 1173 height 24
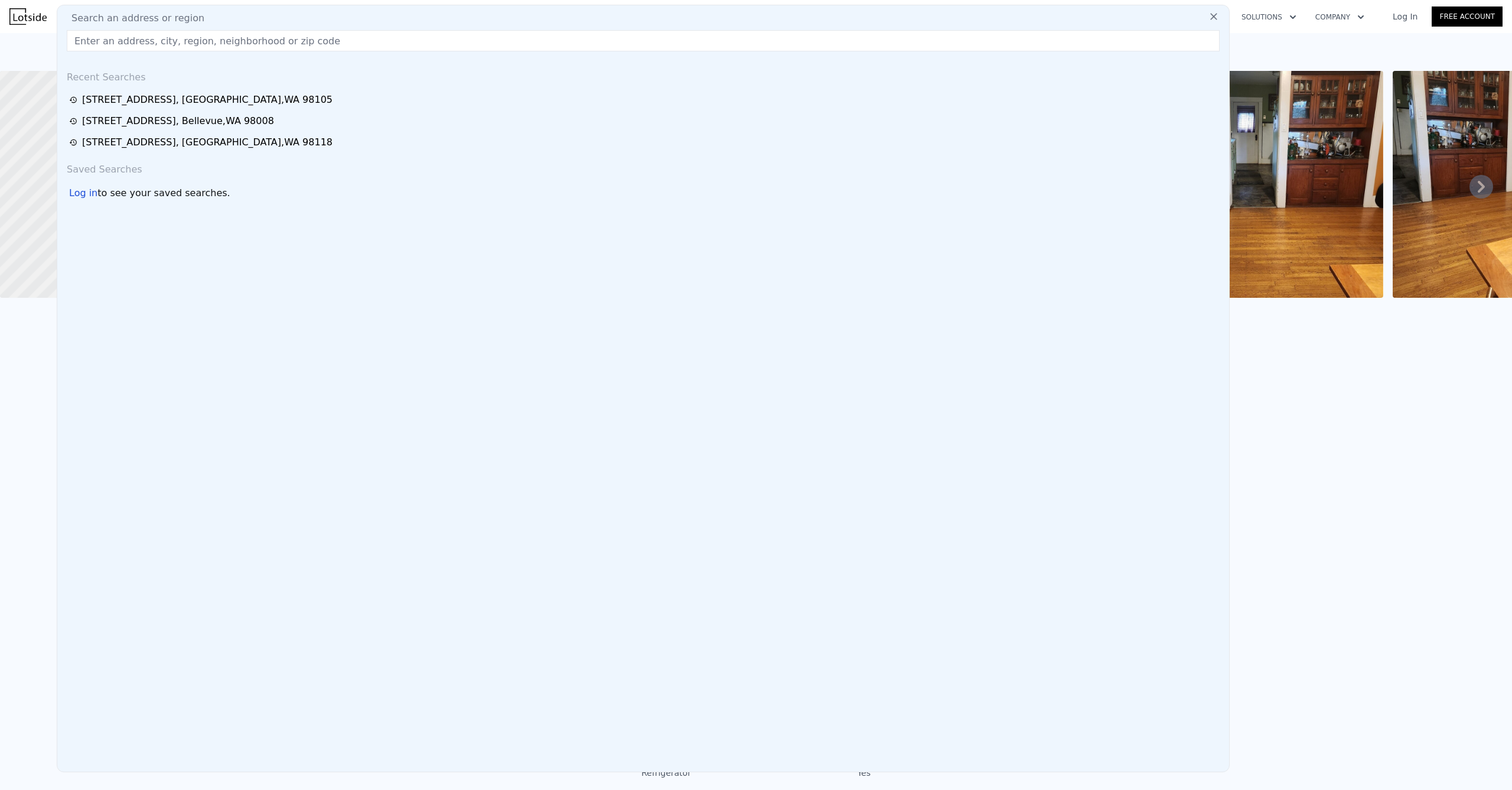
type input "[STREET_ADDRESS]"
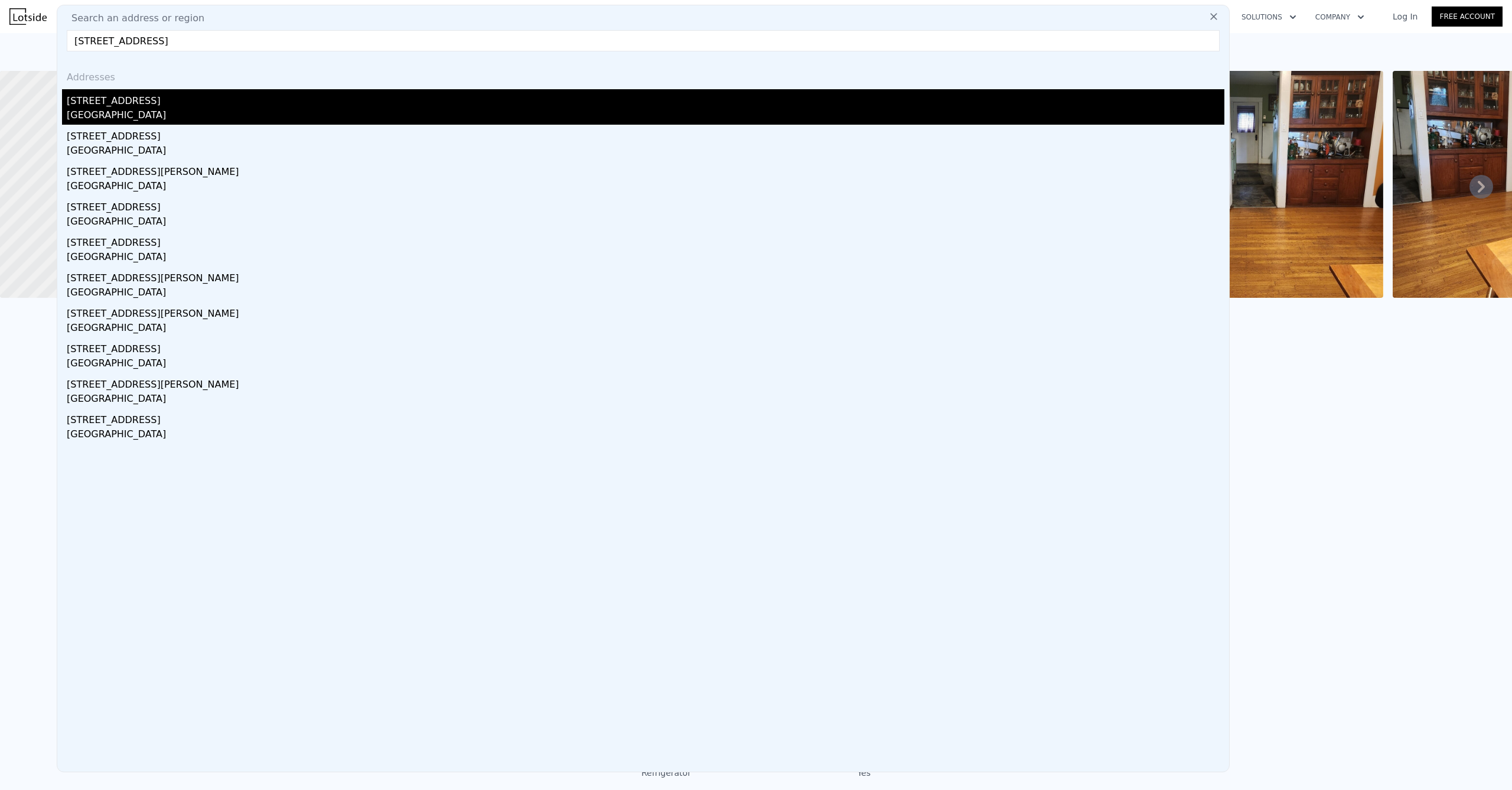
click at [139, 110] on div "[GEOGRAPHIC_DATA]" at bounding box center [646, 116] width 1158 height 17
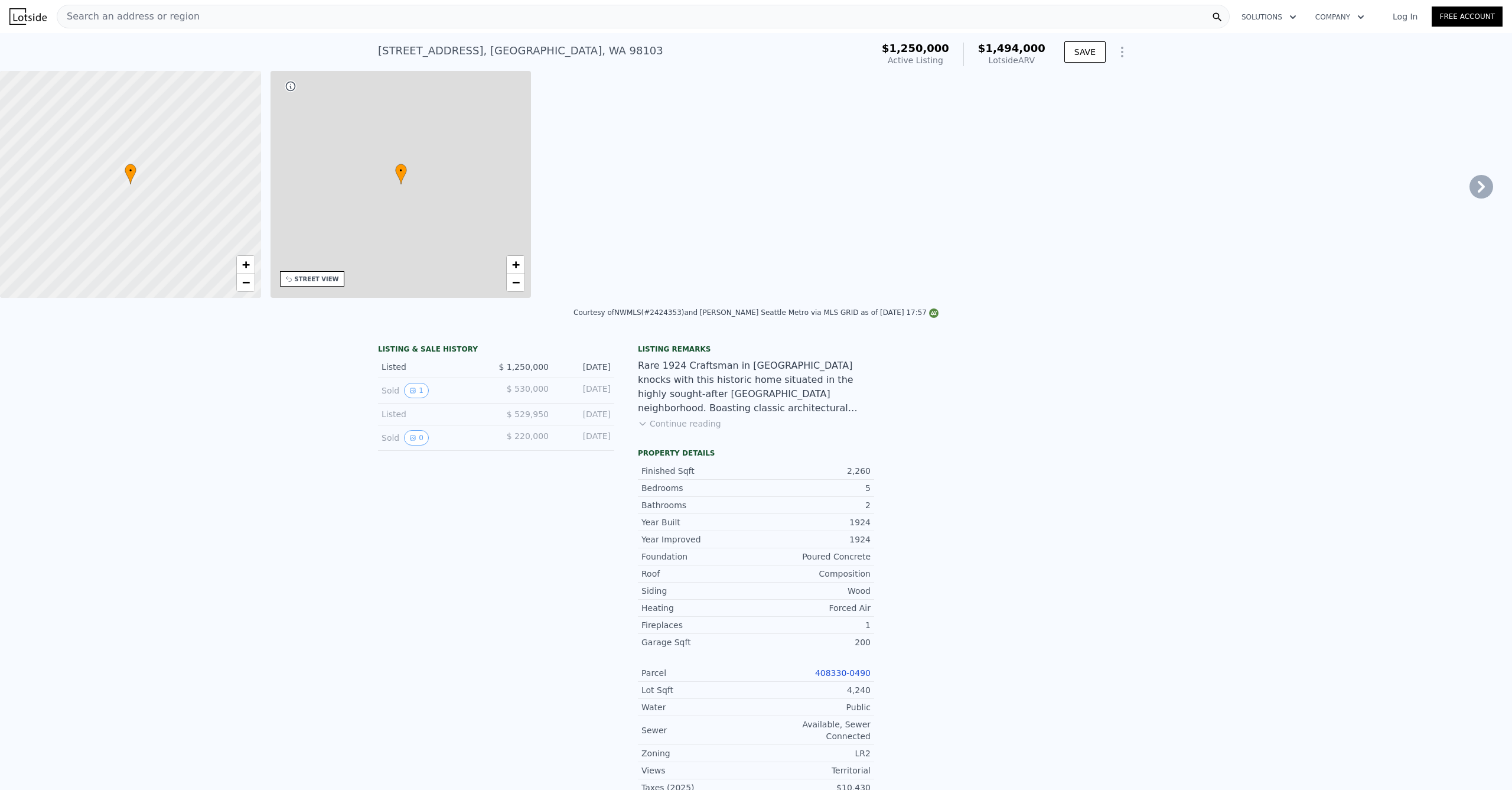
type input "3"
type input "4"
type input "1.5"
type input "3.25"
type input "1620"
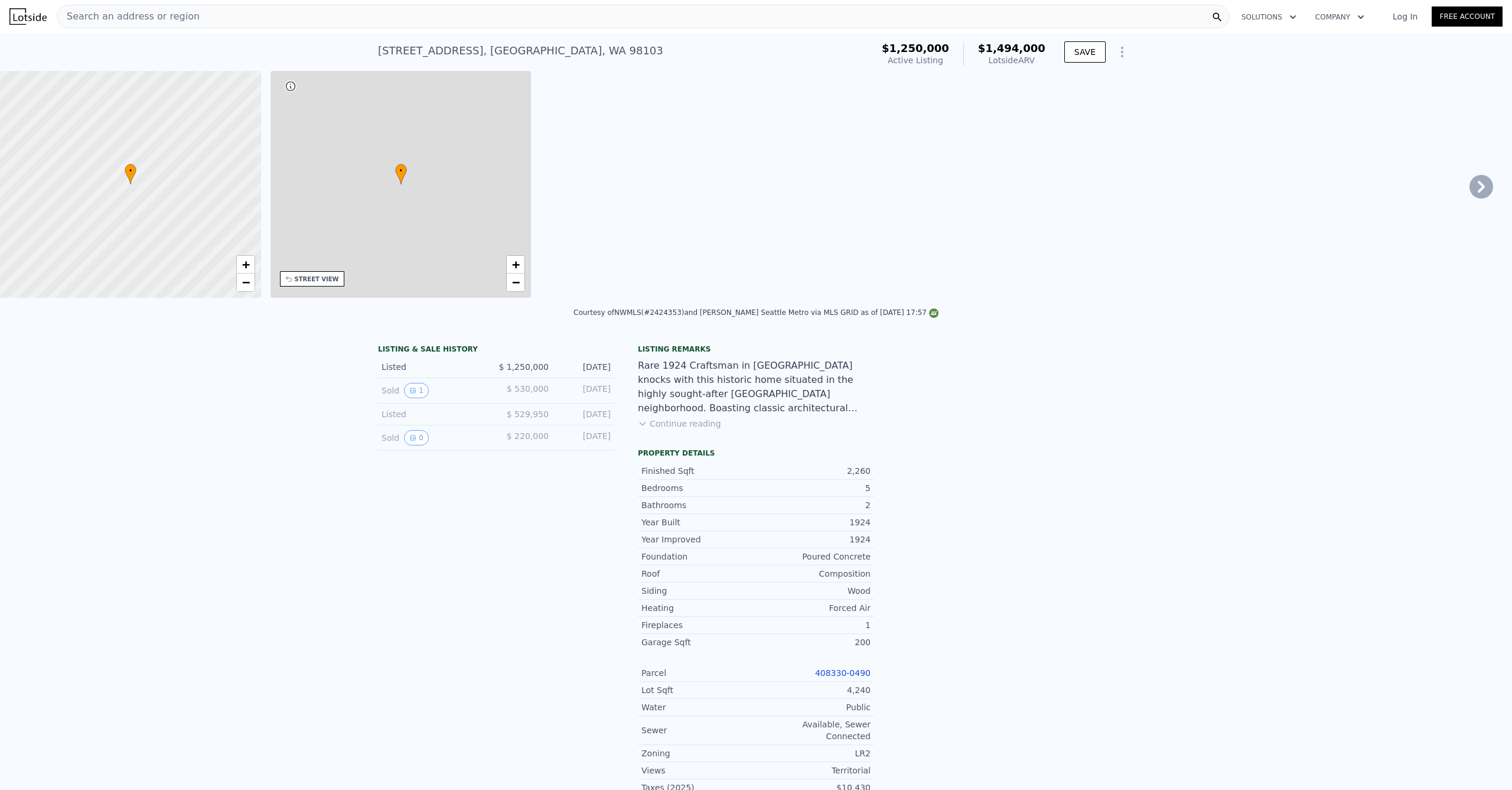
type input "2655"
type input "2408"
type input "5000"
type input "$ 1,494,000"
type input "$ 20,350"
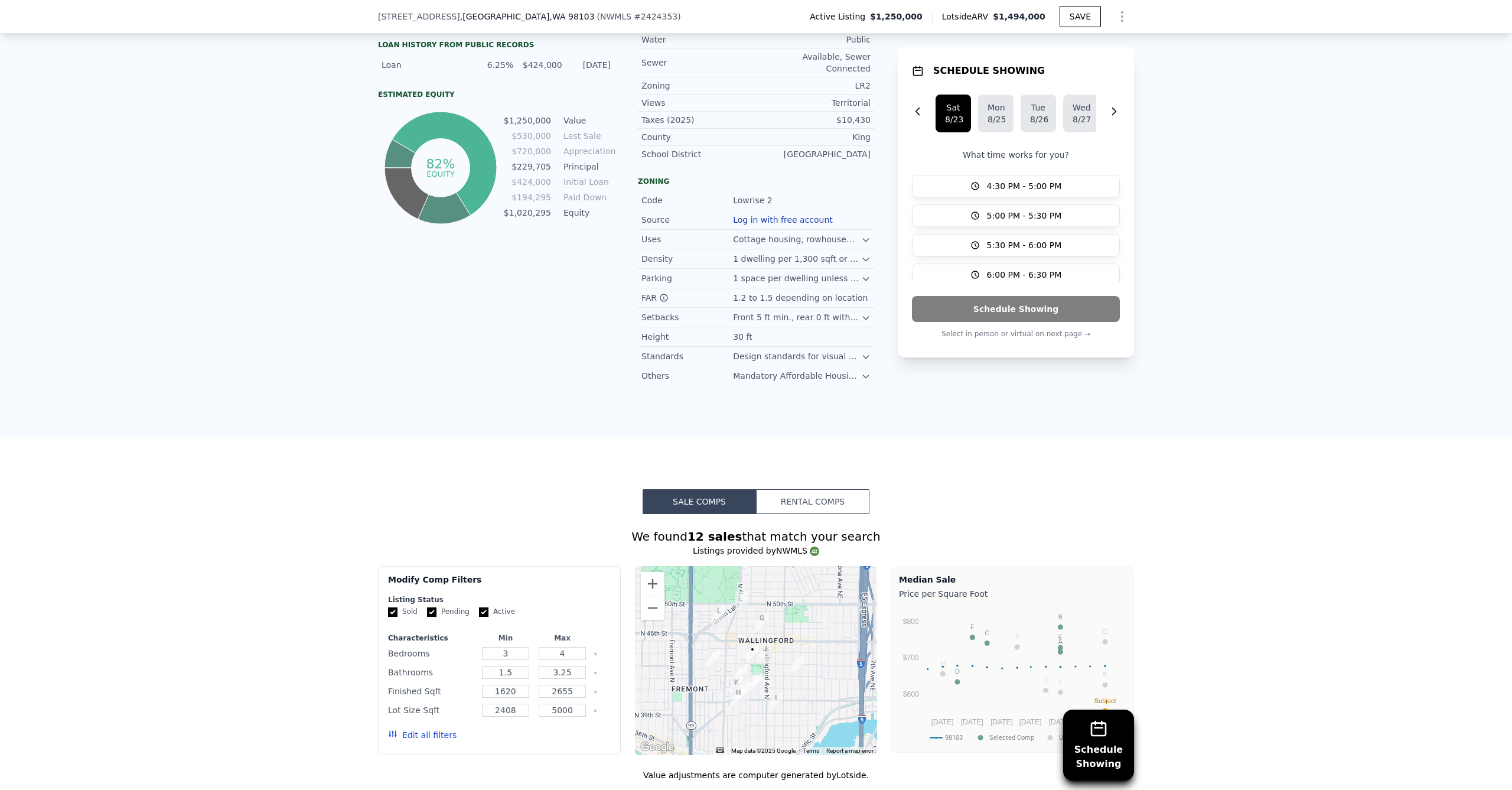
scroll to position [587, 0]
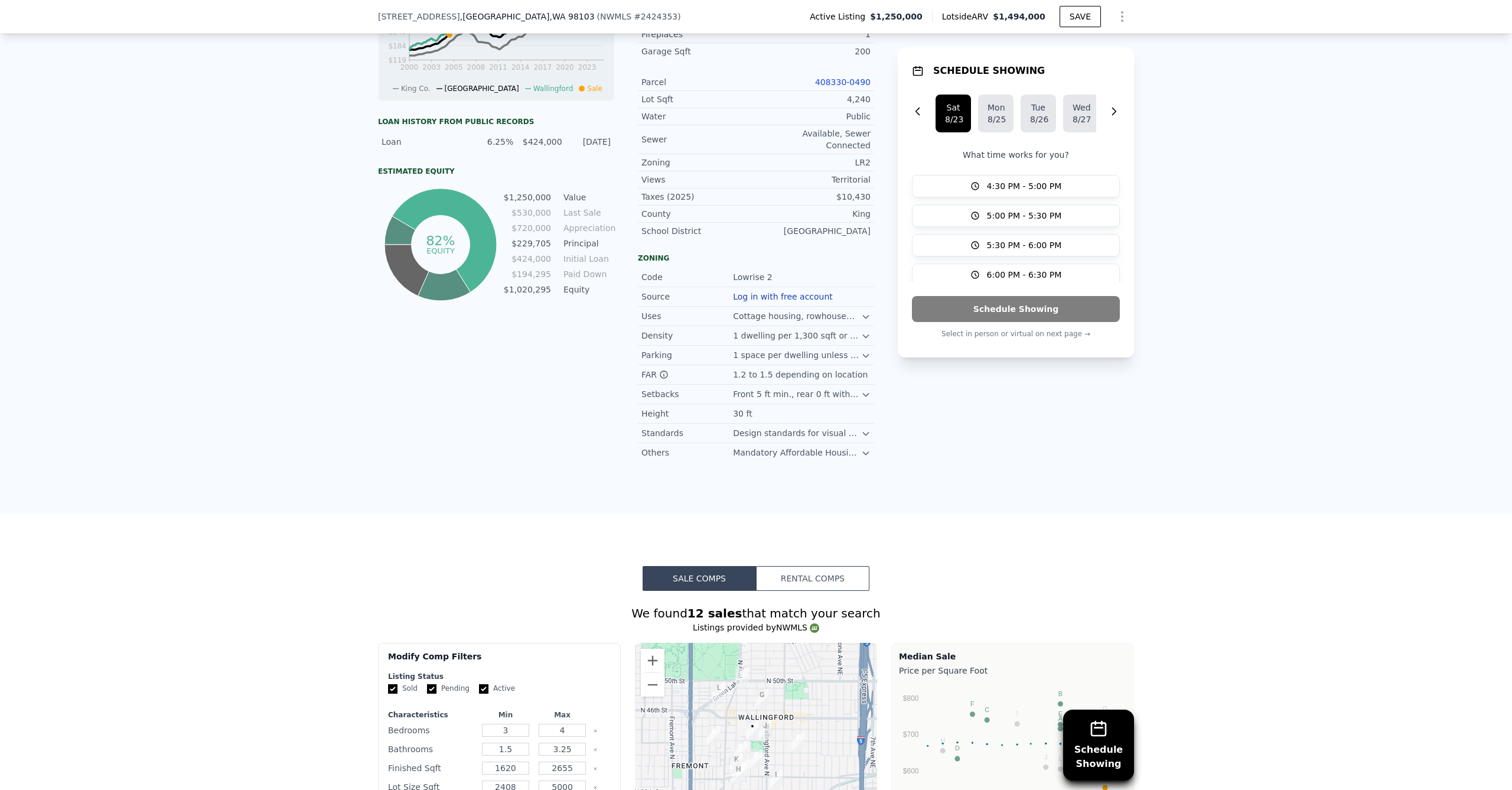
click at [861, 331] on icon at bounding box center [866, 336] width 10 height 10
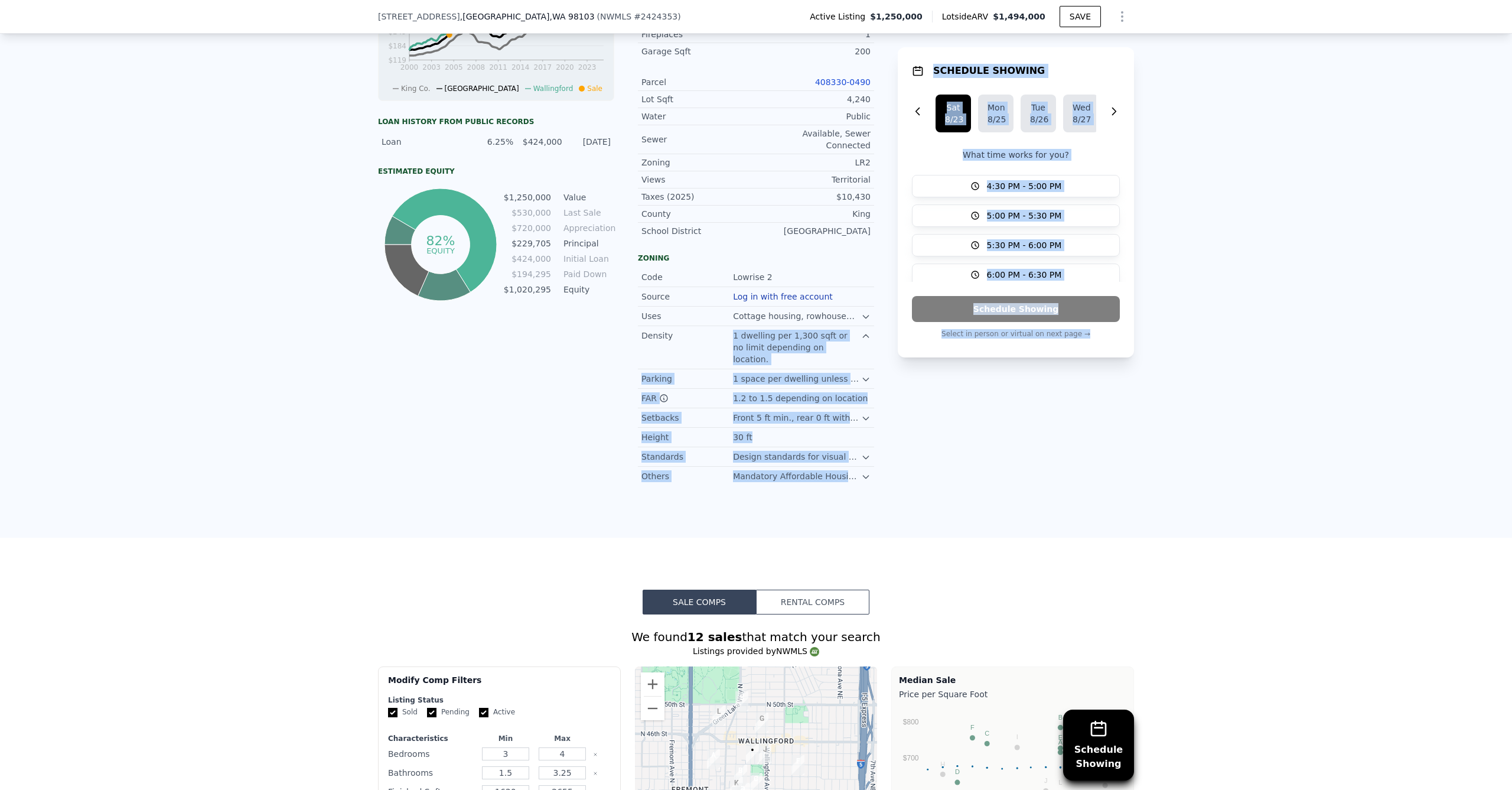
drag, startPoint x: 728, startPoint y: 327, endPoint x: 893, endPoint y: 346, distance: 166.1
click at [893, 346] on div "LISTING & SALE HISTORY Listed $ 1,250,000 [DATE] Sold 1 $ 530,000 [DATE] Listed…" at bounding box center [756, 118] width 756 height 737
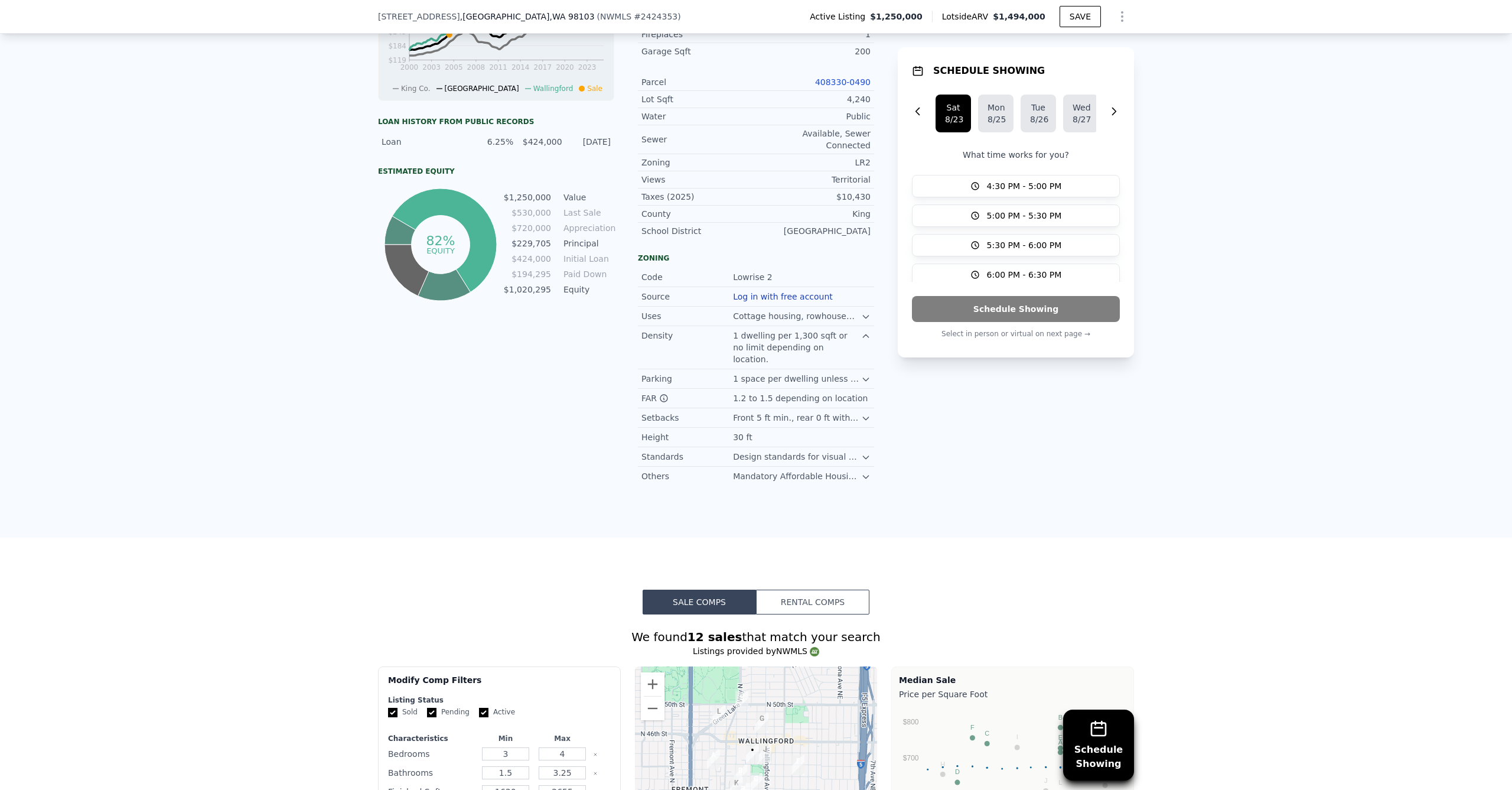
click at [609, 344] on div "LISTING & SALE HISTORY Listed $ 1,250,000 [DATE] Sold 1 $ 530,000 [DATE] Listed…" at bounding box center [496, 118] width 237 height 737
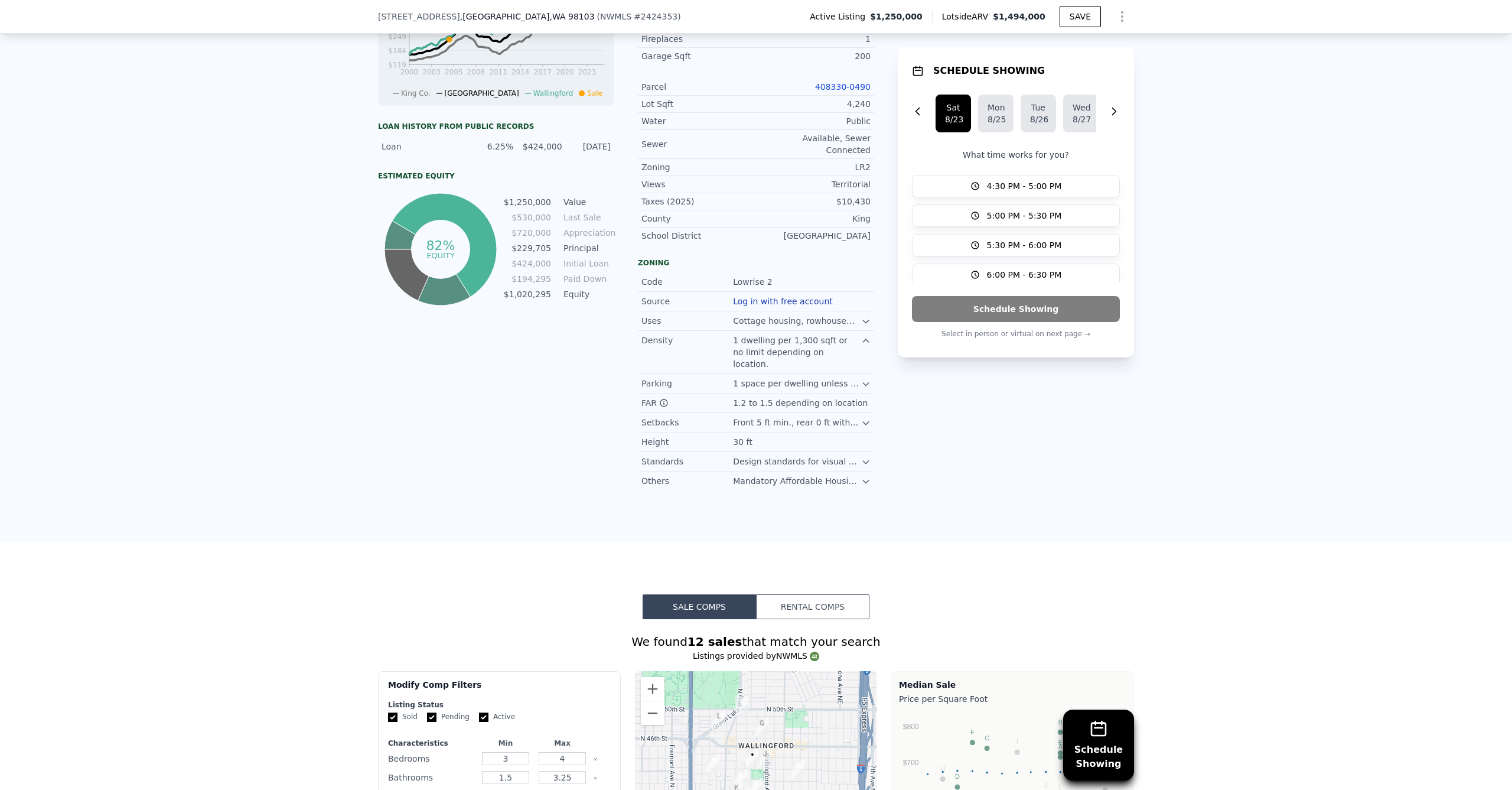
scroll to position [565, 0]
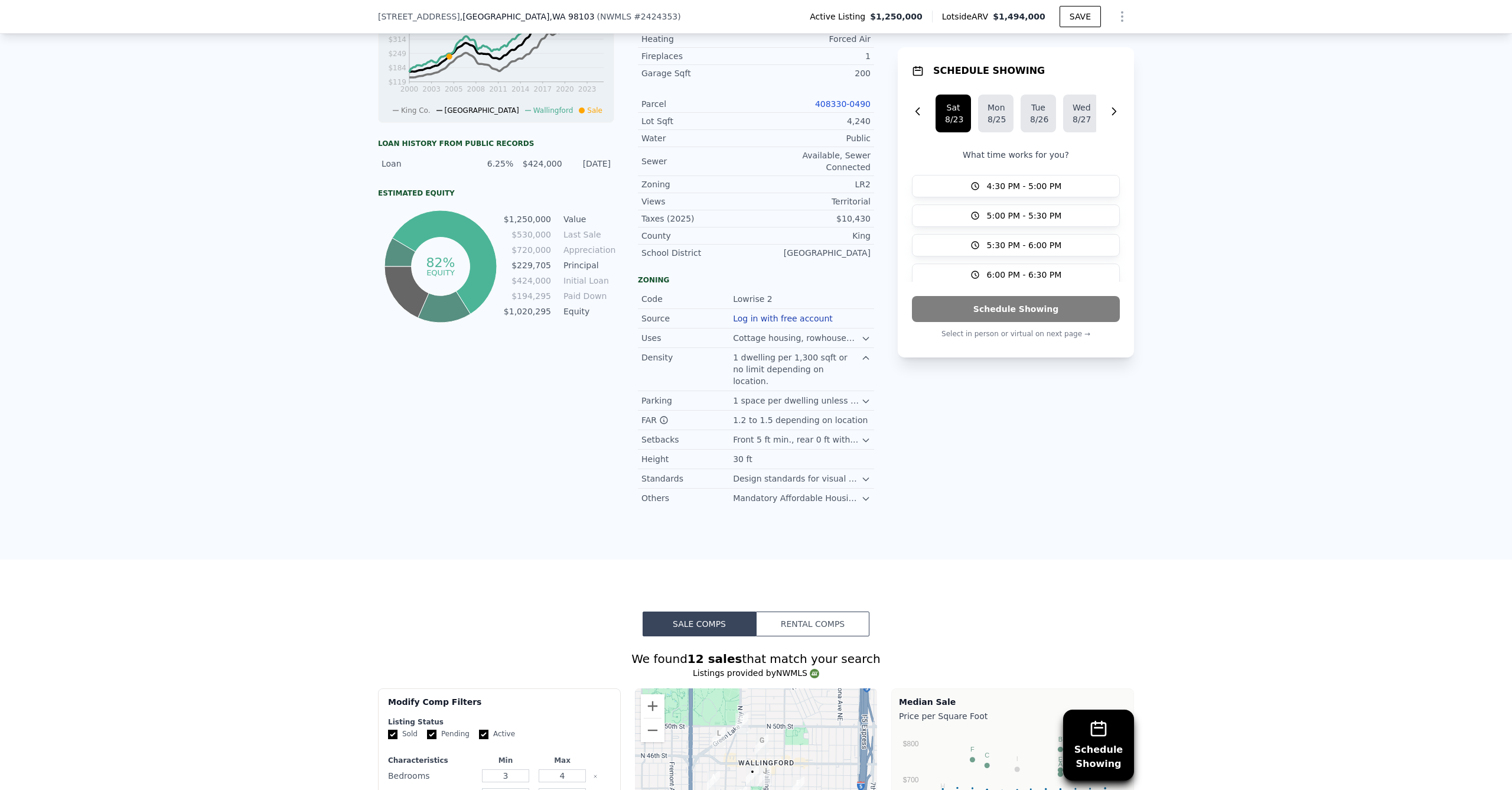
click at [861, 397] on icon at bounding box center [866, 401] width 10 height 10
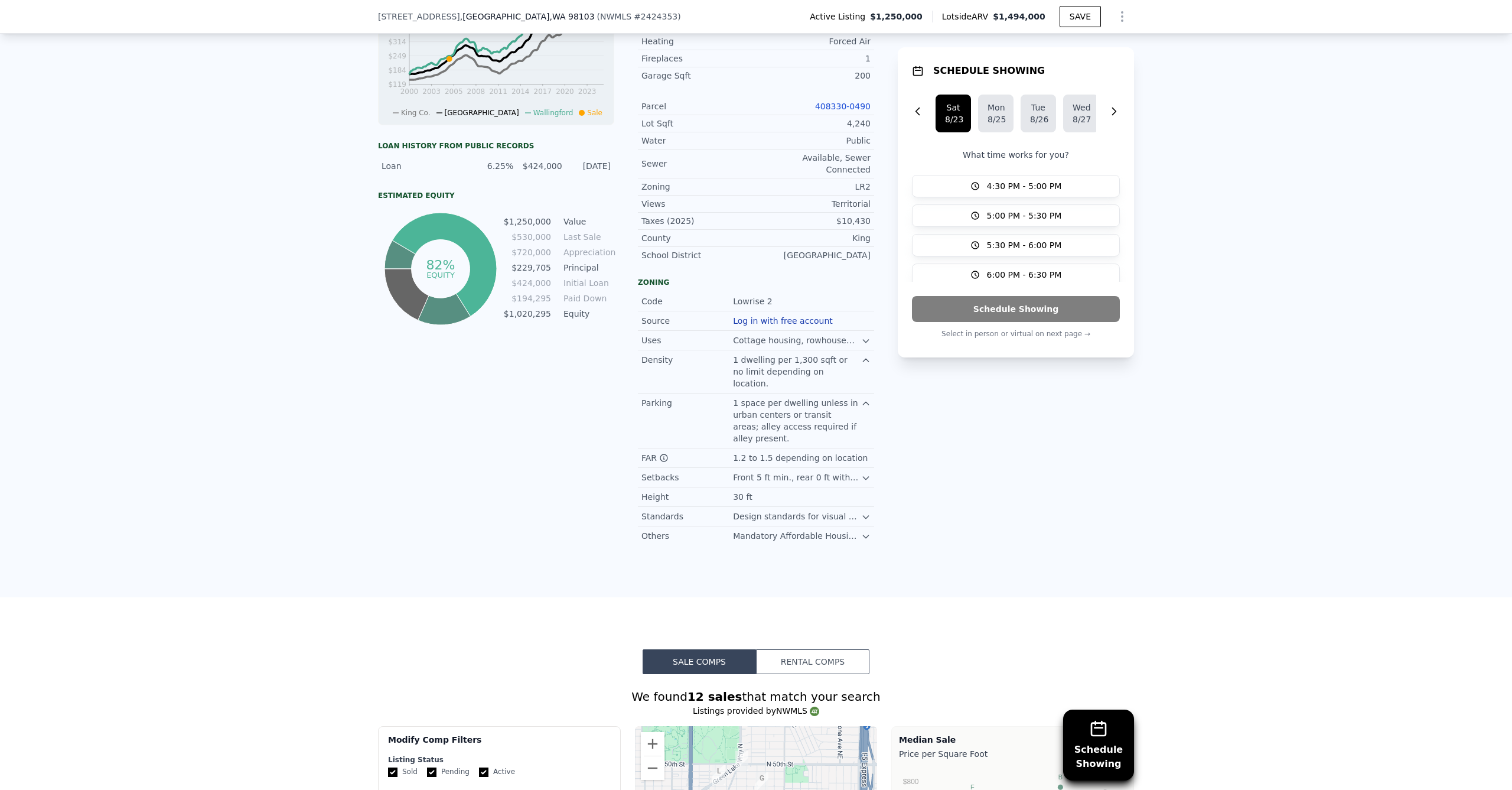
scroll to position [560, 0]
